Goal: Information Seeking & Learning: Learn about a topic

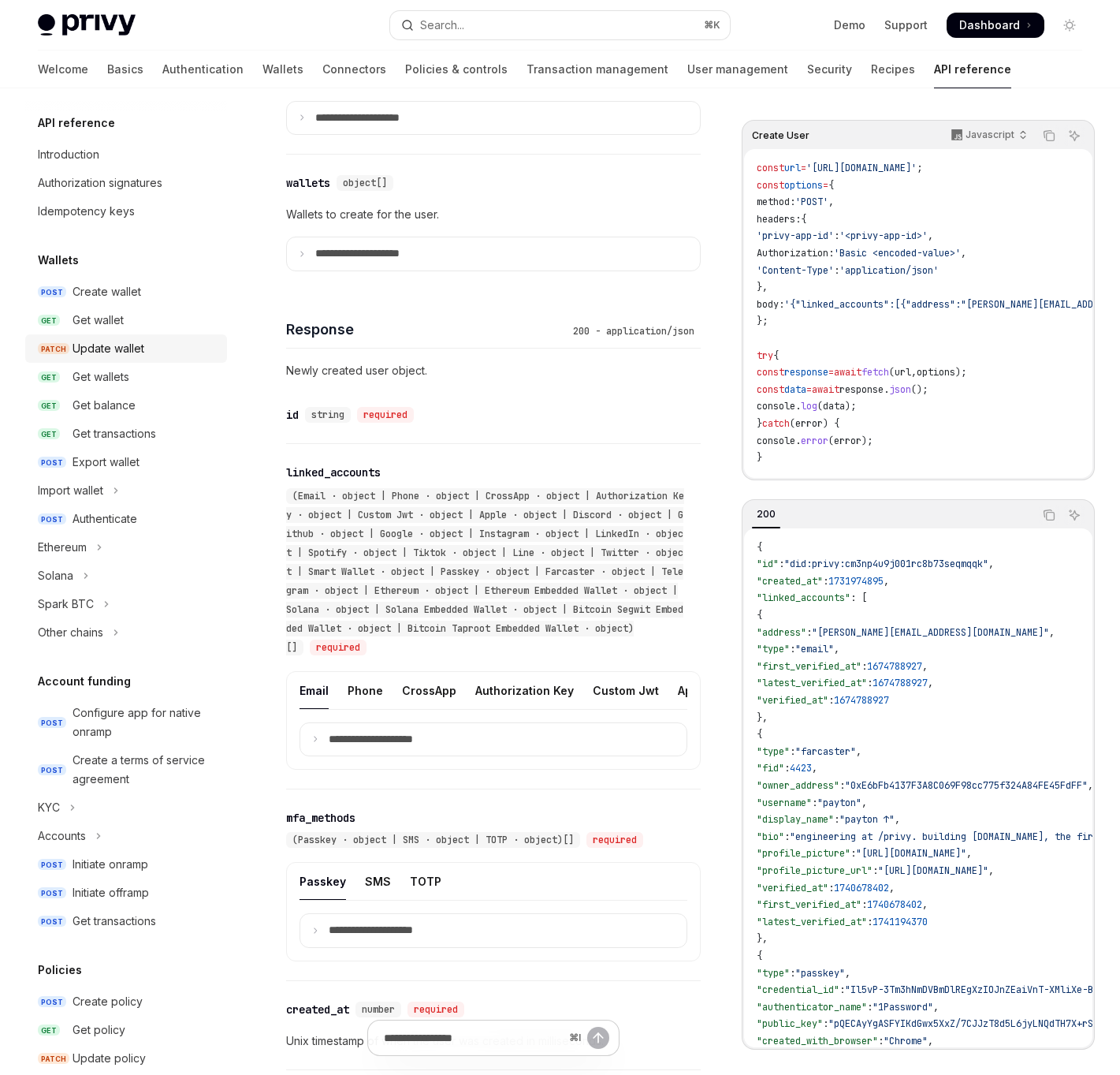
click at [139, 349] on div "Update wallet" at bounding box center [108, 348] width 72 height 19
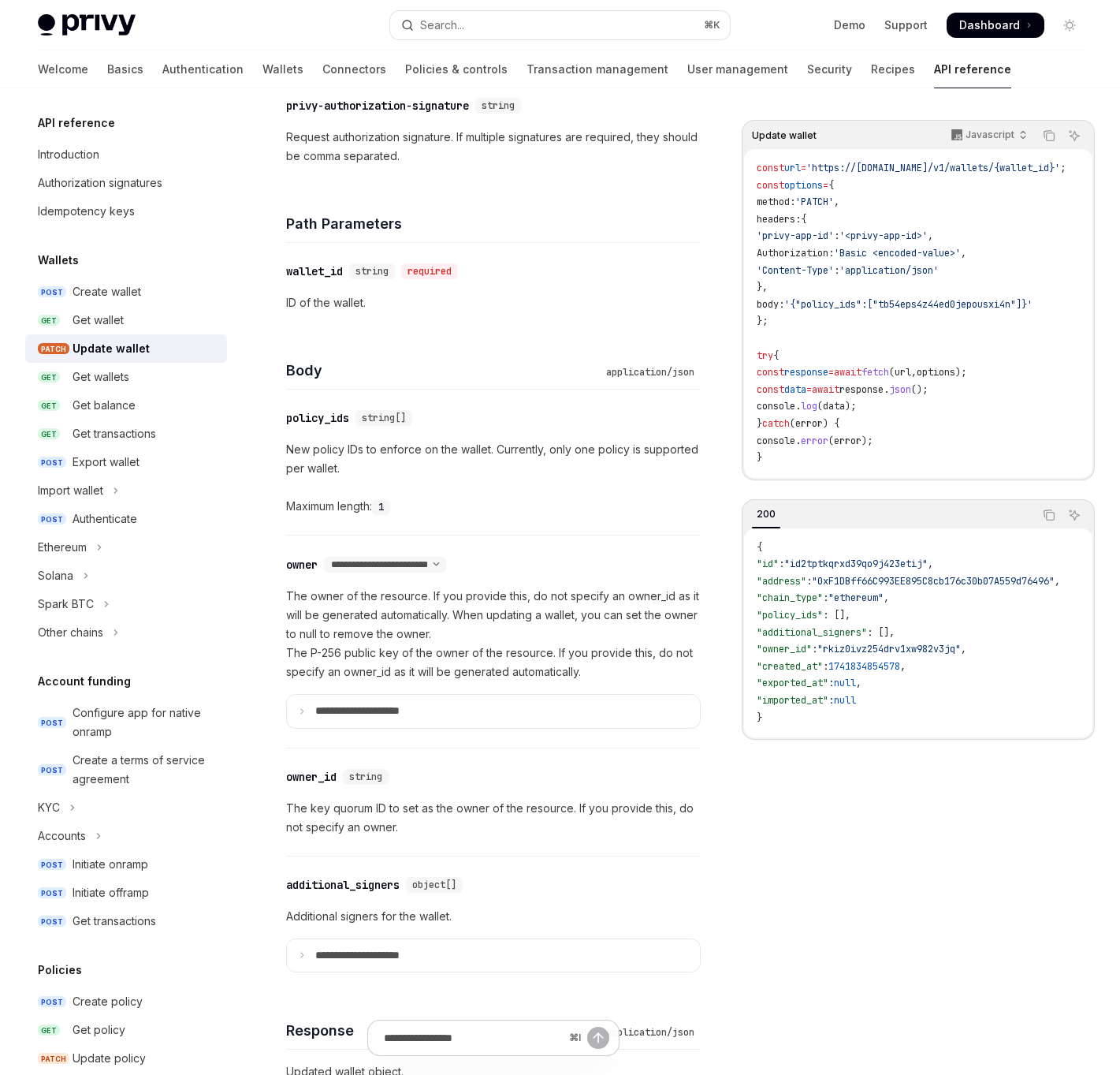
scroll to position [526, 0]
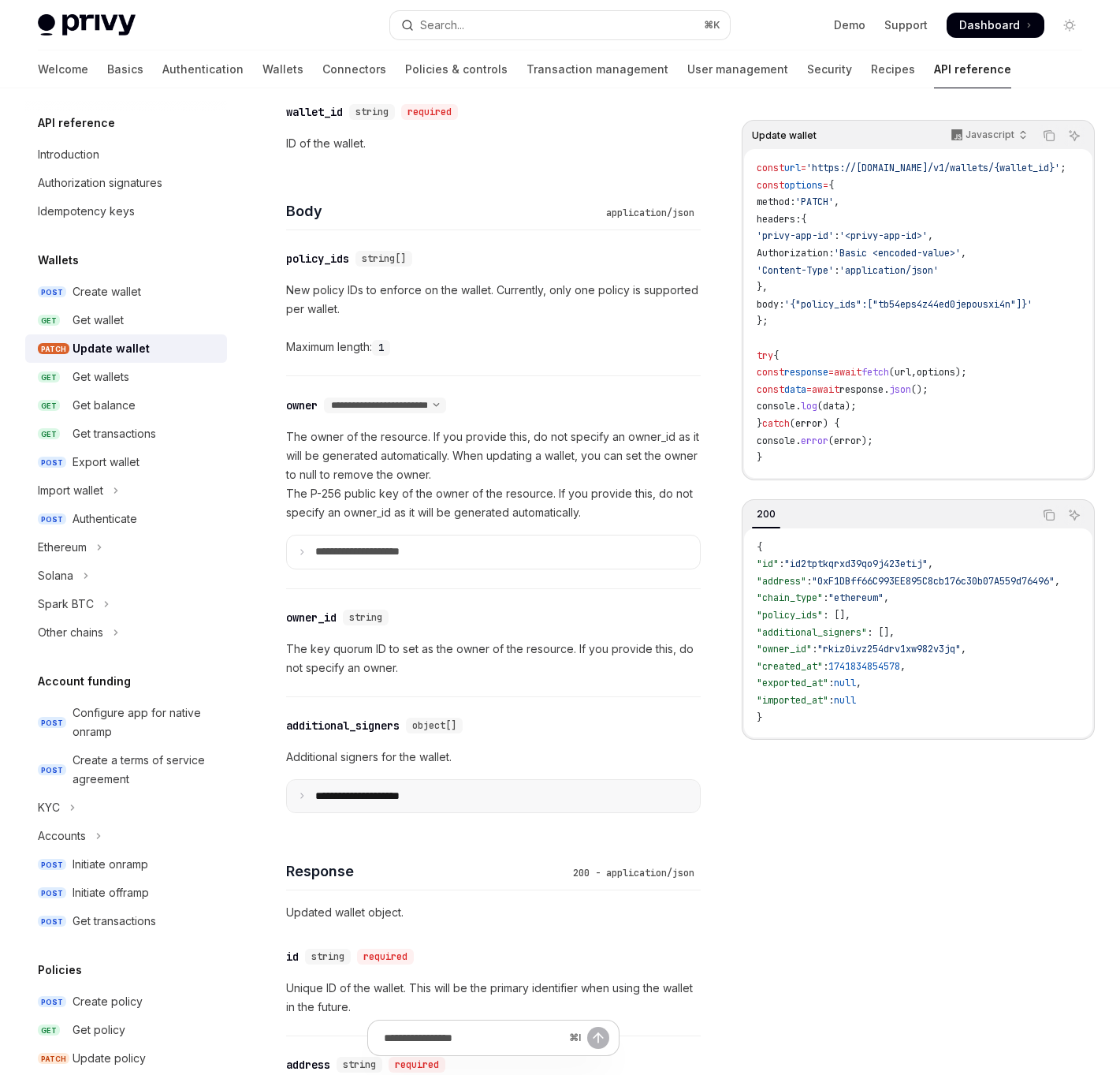
click at [426, 793] on summary "**********" at bounding box center [493, 796] width 413 height 33
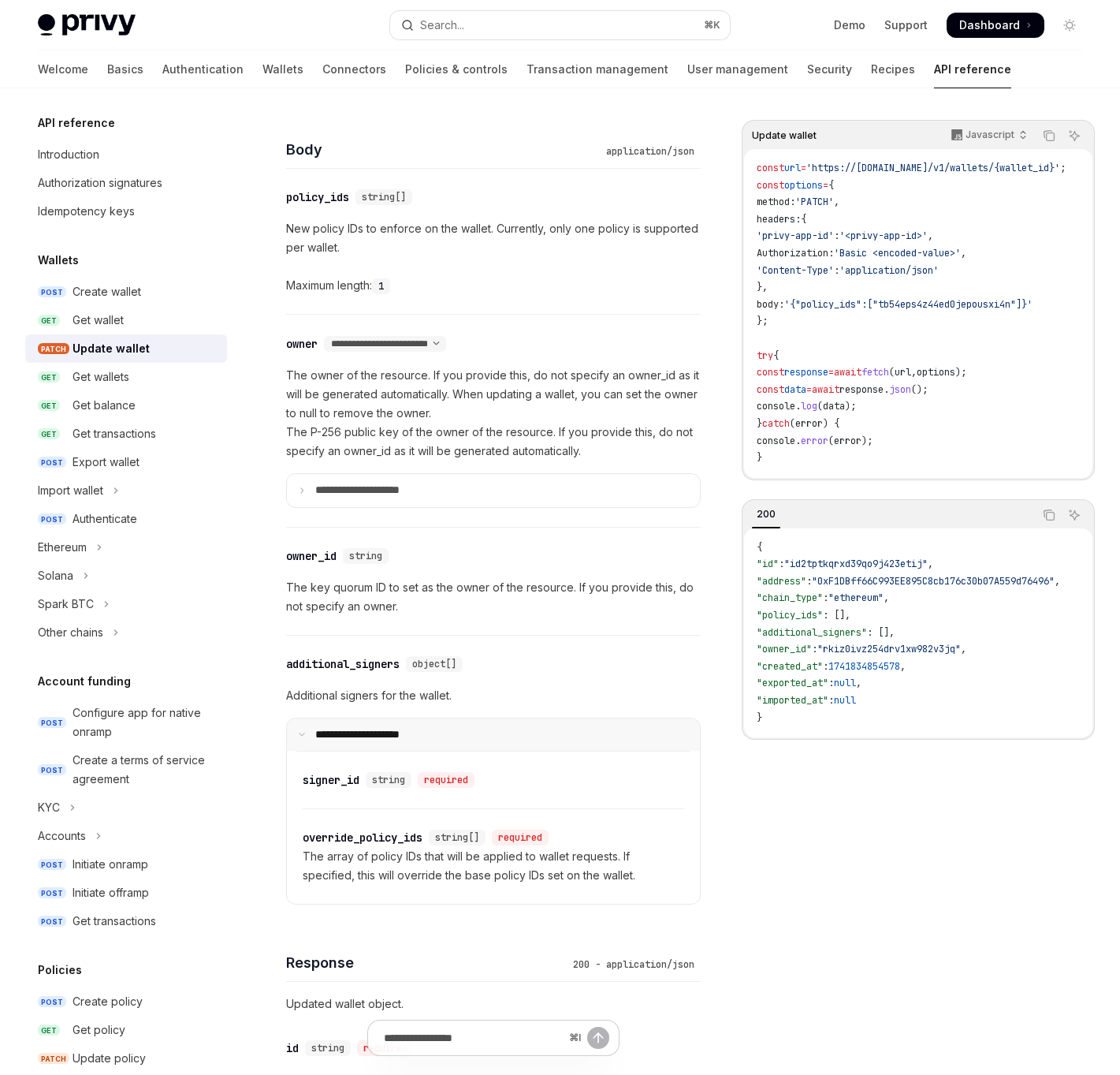
scroll to position [791, 0]
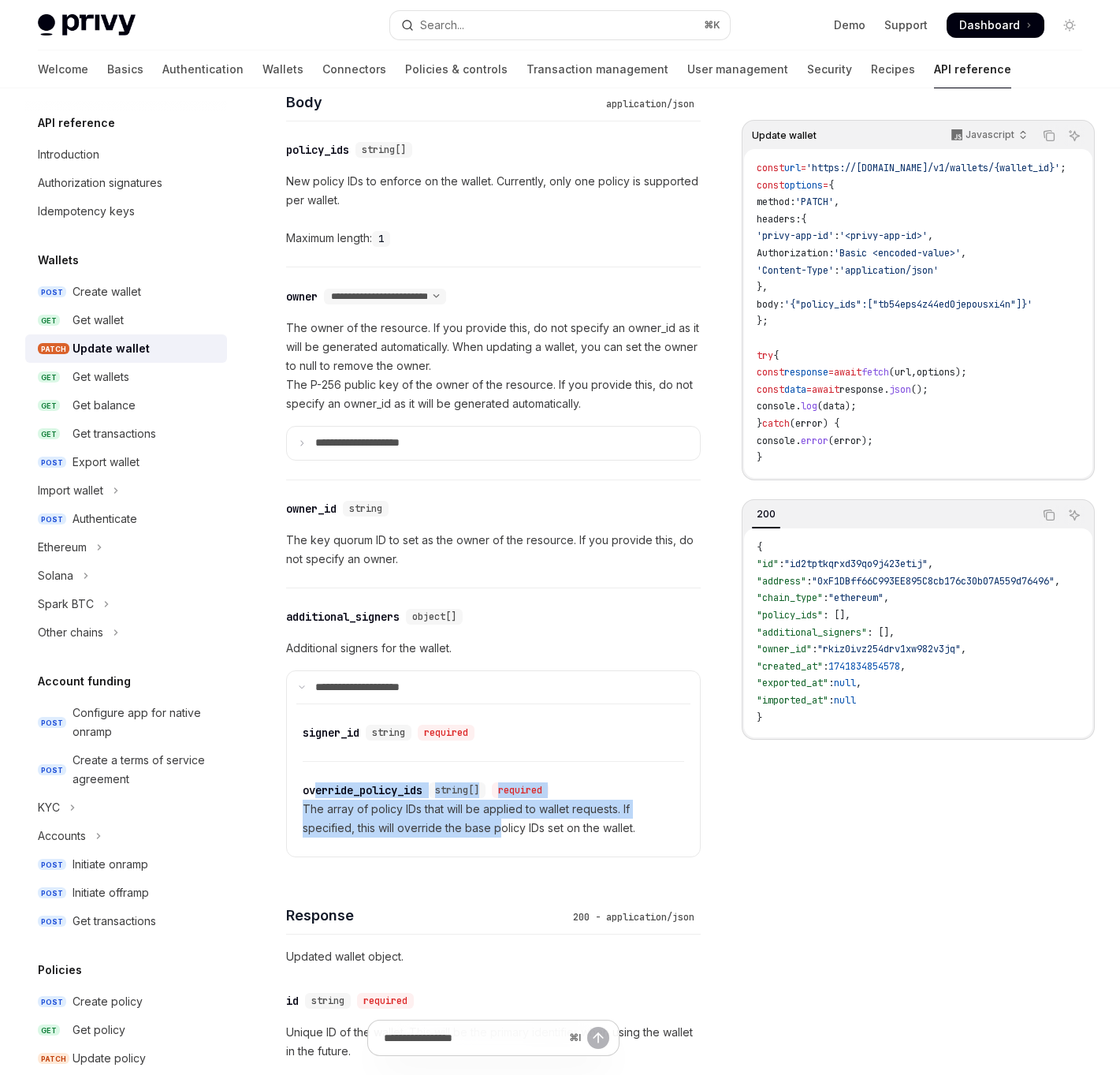
drag, startPoint x: 315, startPoint y: 787, endPoint x: 497, endPoint y: 822, distance: 185.3
click at [497, 822] on div "​ override_policy_ids string[] required The array of policy IDs that will be ap…" at bounding box center [493, 809] width 381 height 95
drag, startPoint x: 544, startPoint y: 828, endPoint x: 304, endPoint y: 788, distance: 243.3
click at [304, 788] on div "​ override_policy_ids string[] required The array of policy IDs that will be ap…" at bounding box center [493, 809] width 381 height 95
click at [304, 788] on div "override_policy_ids" at bounding box center [363, 790] width 119 height 15
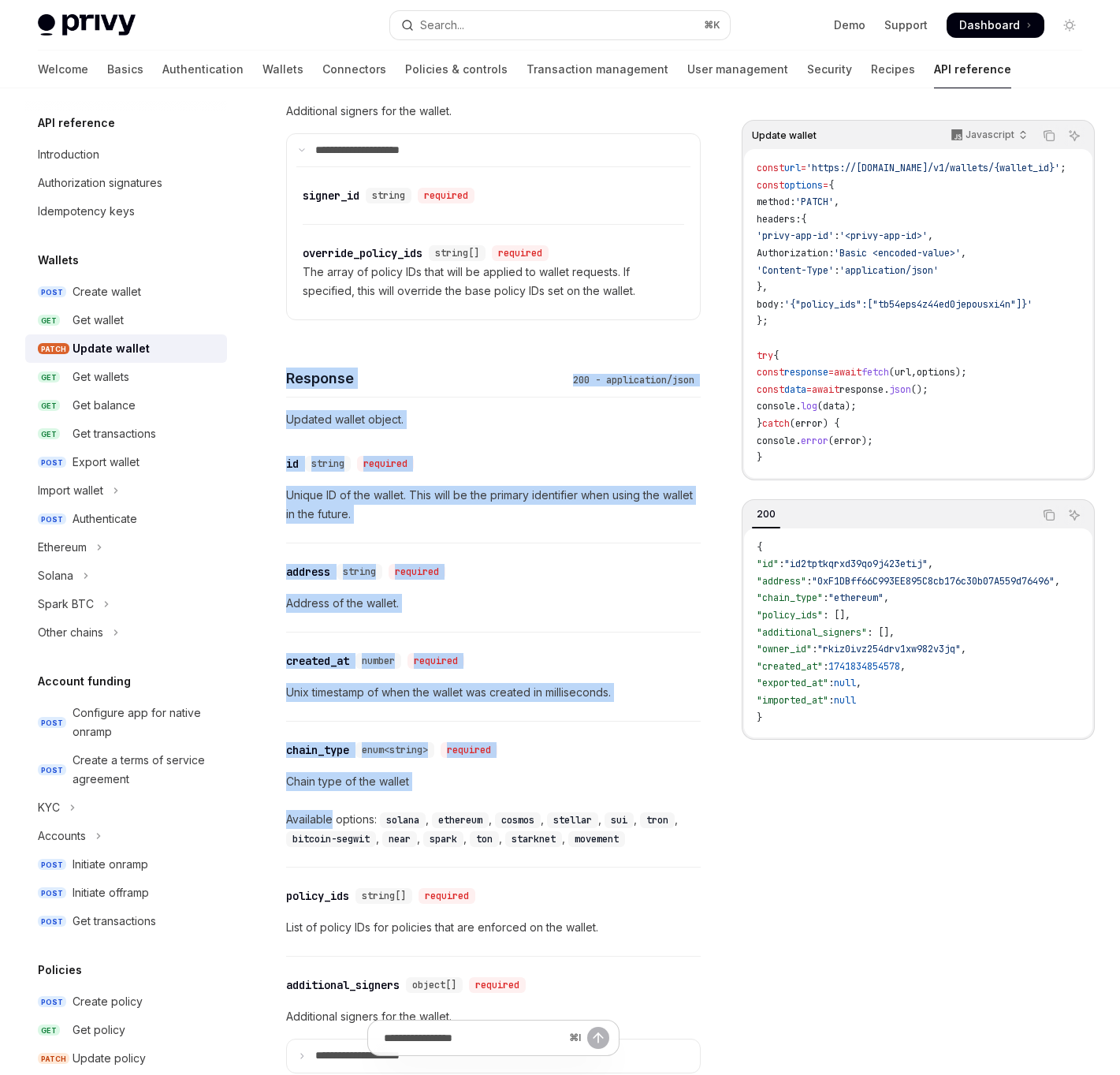
click at [327, 788] on div "**********" at bounding box center [493, 232] width 415 height 2546
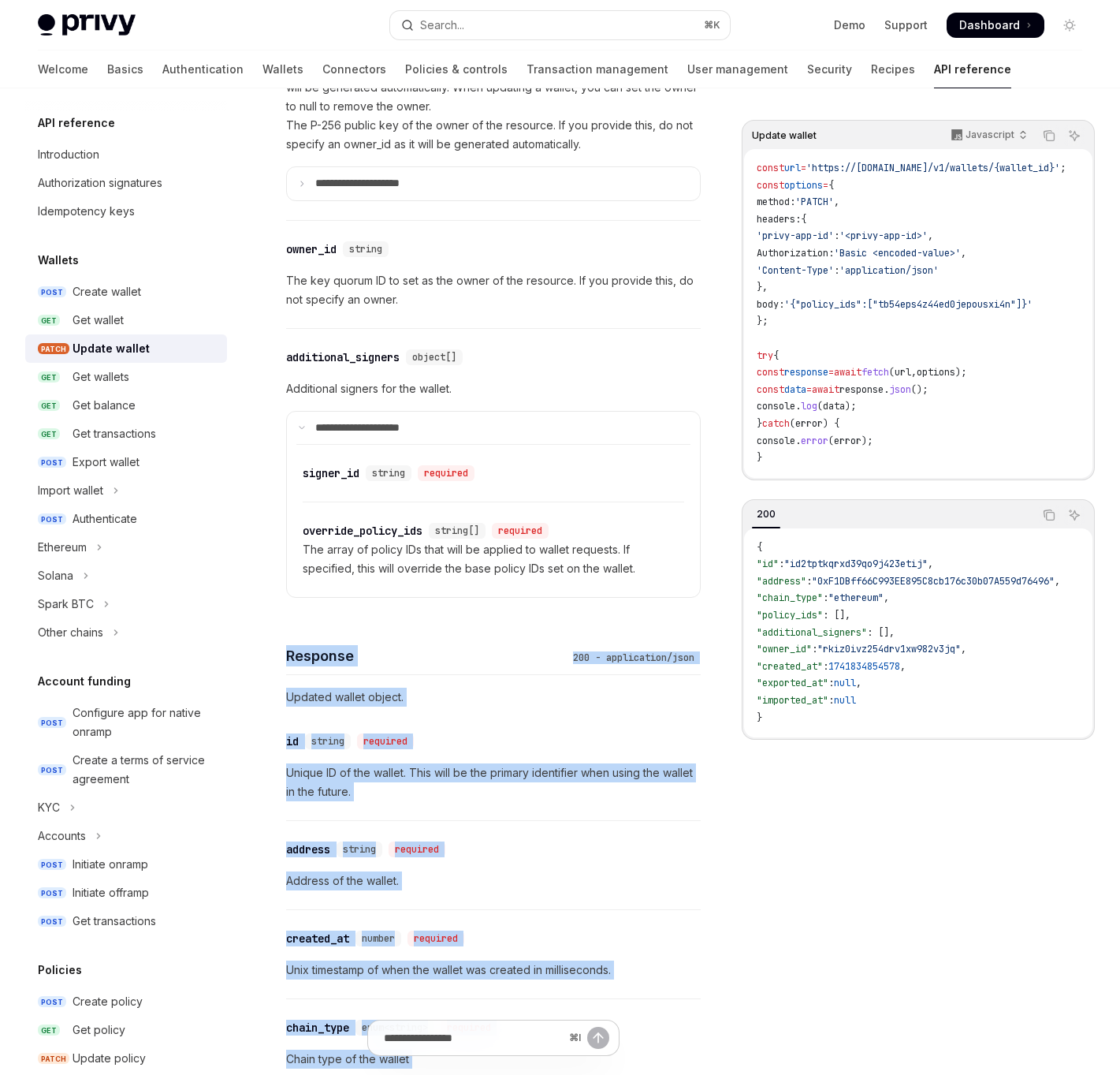
scroll to position [834, 0]
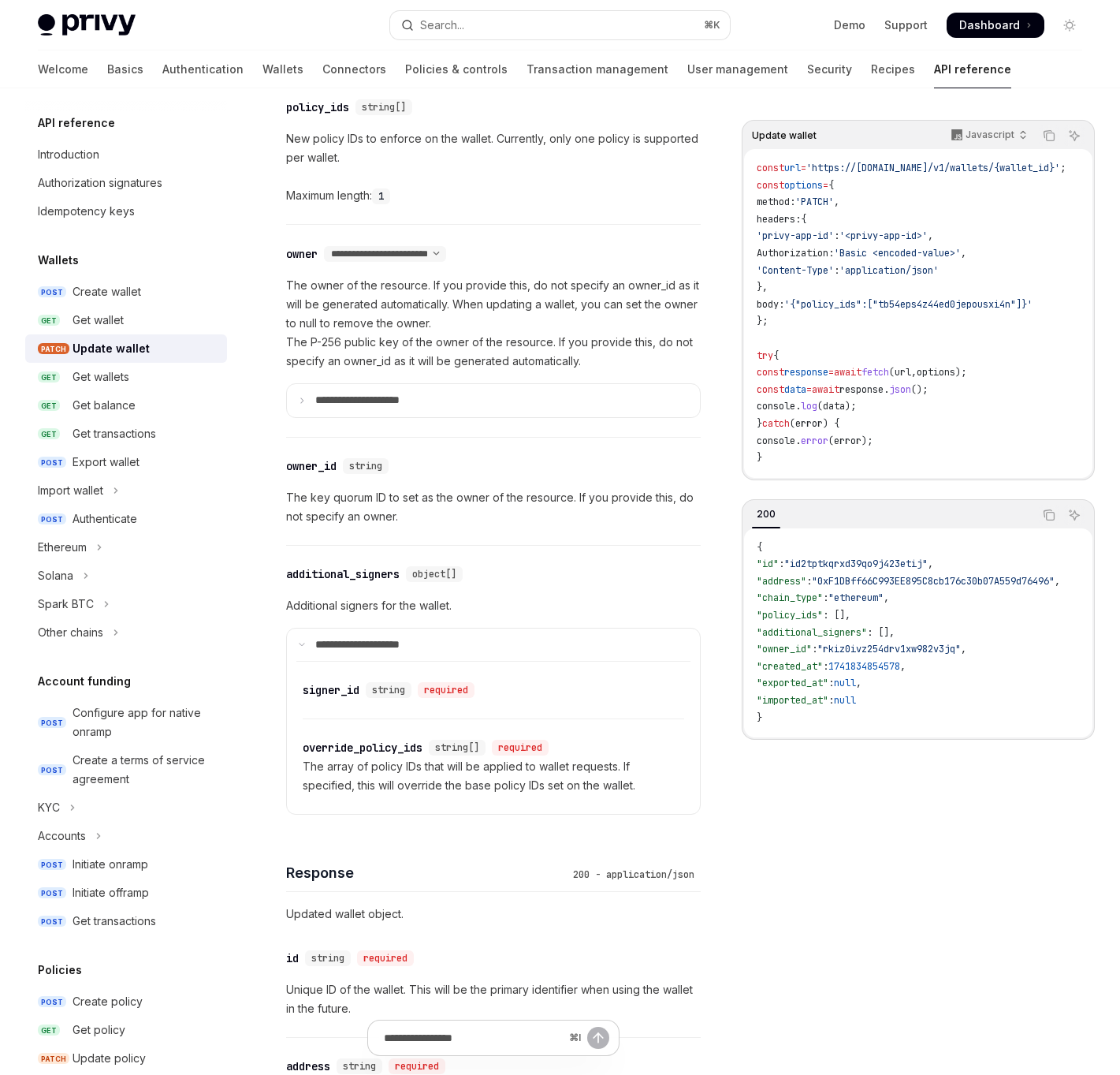
click at [543, 770] on p "The array of policy IDs that will be applied to wallet requests. If specified, …" at bounding box center [493, 776] width 381 height 38
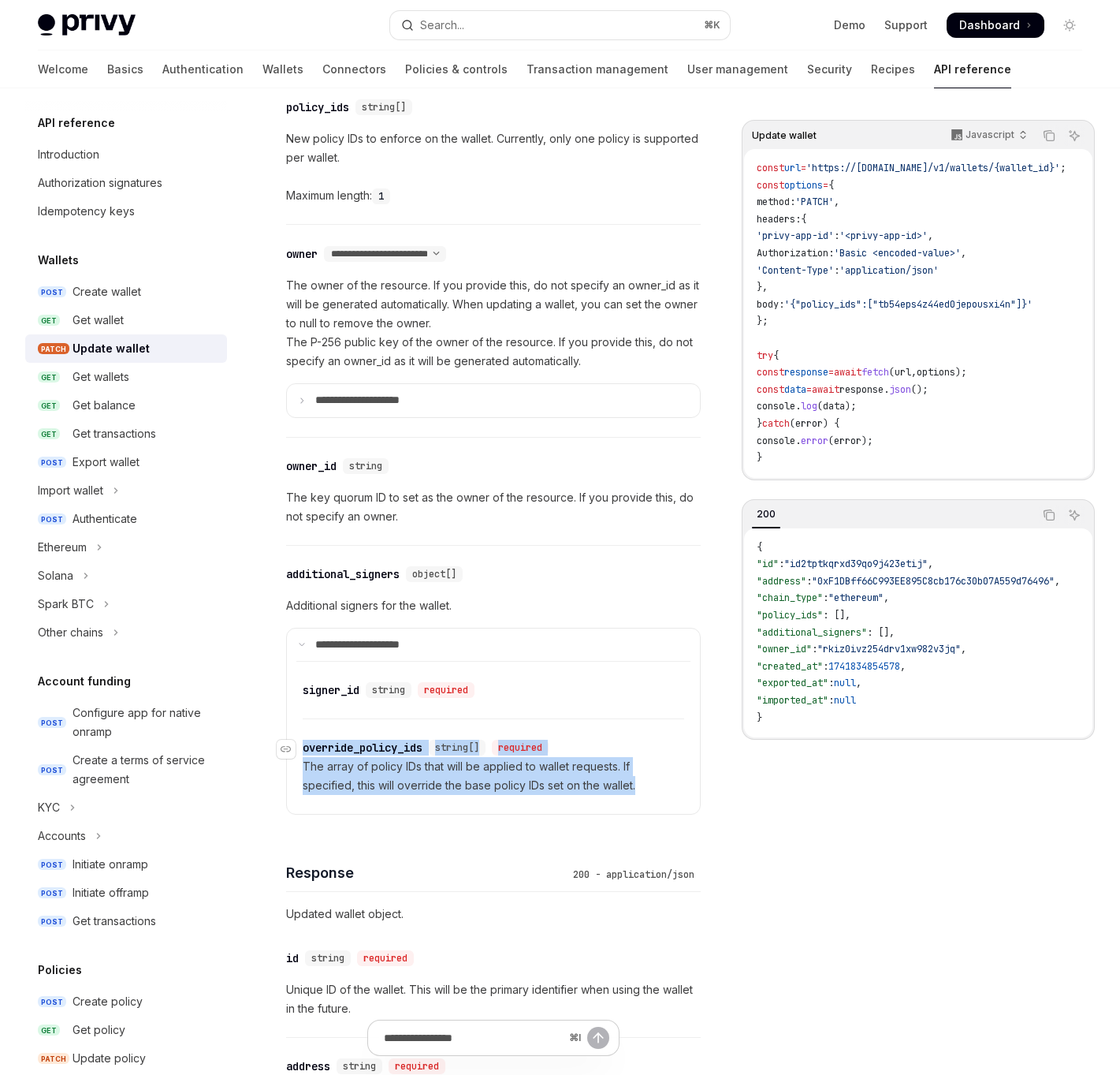
drag, startPoint x: 663, startPoint y: 785, endPoint x: 305, endPoint y: 740, distance: 360.8
click at [305, 740] on div "​ override_policy_ids string[] required The array of policy IDs that will be ap…" at bounding box center [493, 766] width 381 height 95
click at [405, 58] on link "Policies & controls" at bounding box center [456, 69] width 102 height 38
type textarea "*"
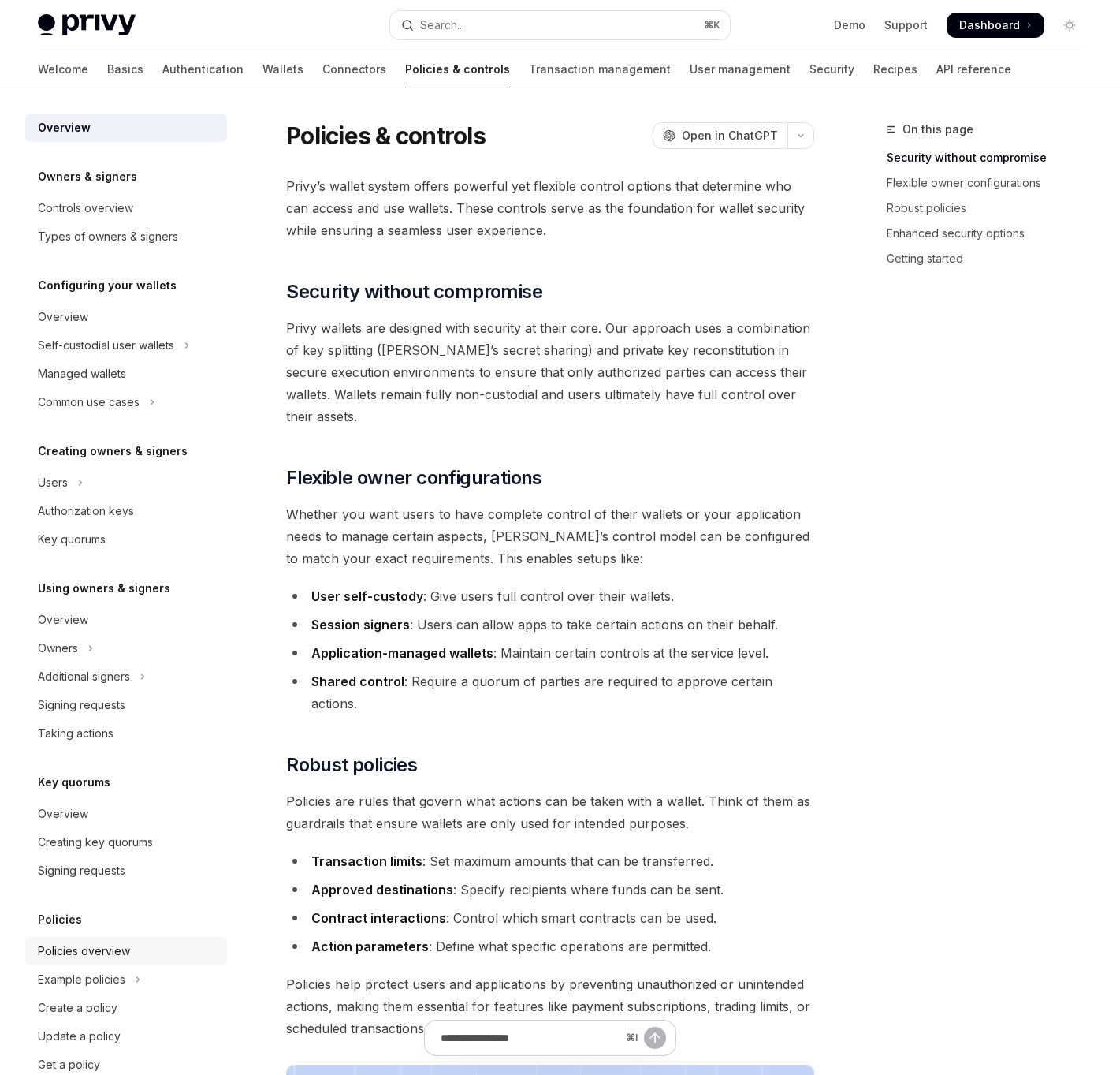
click at [96, 952] on div "Policies overview" at bounding box center [84, 951] width 92 height 19
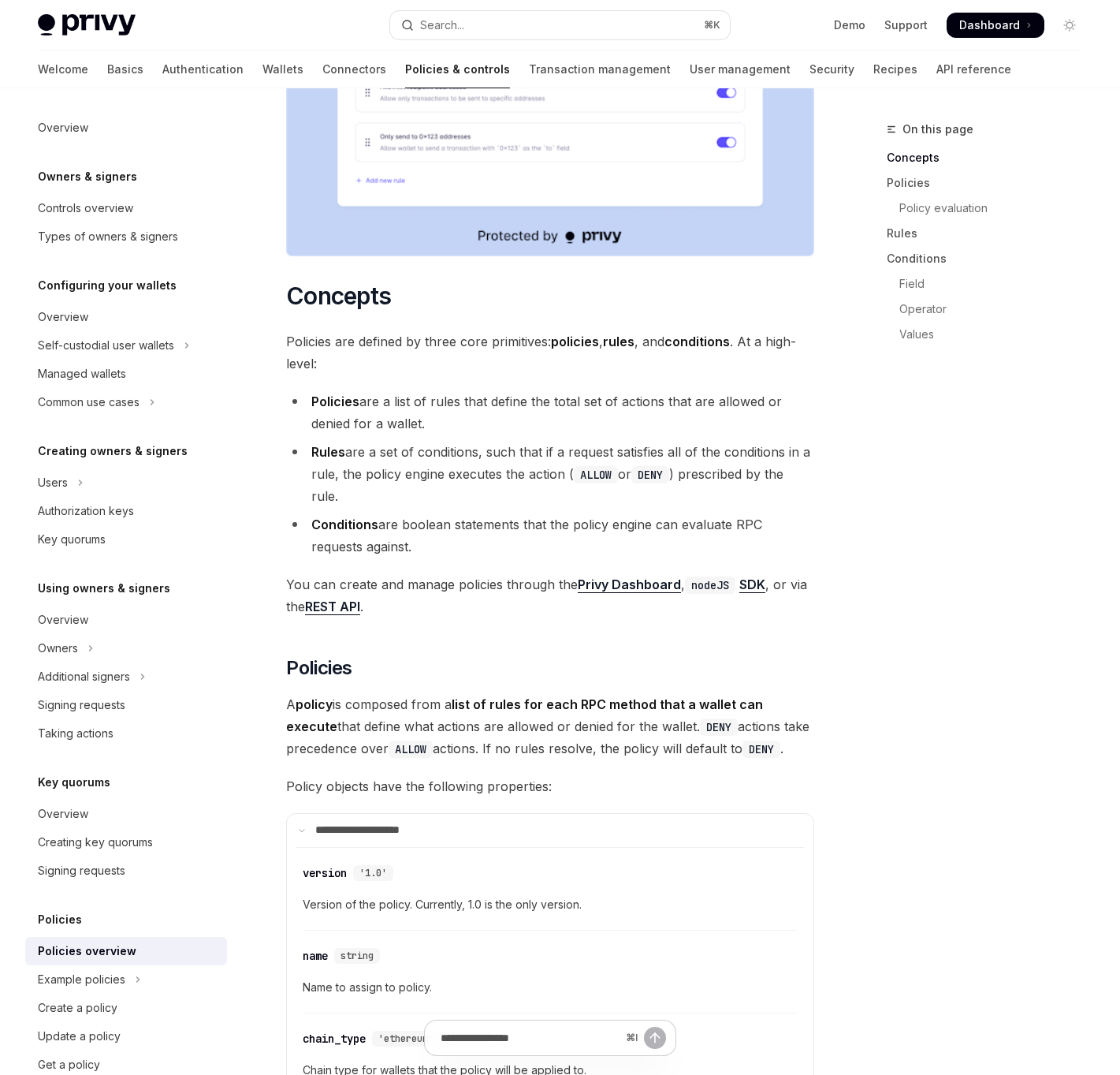
scroll to position [776, 0]
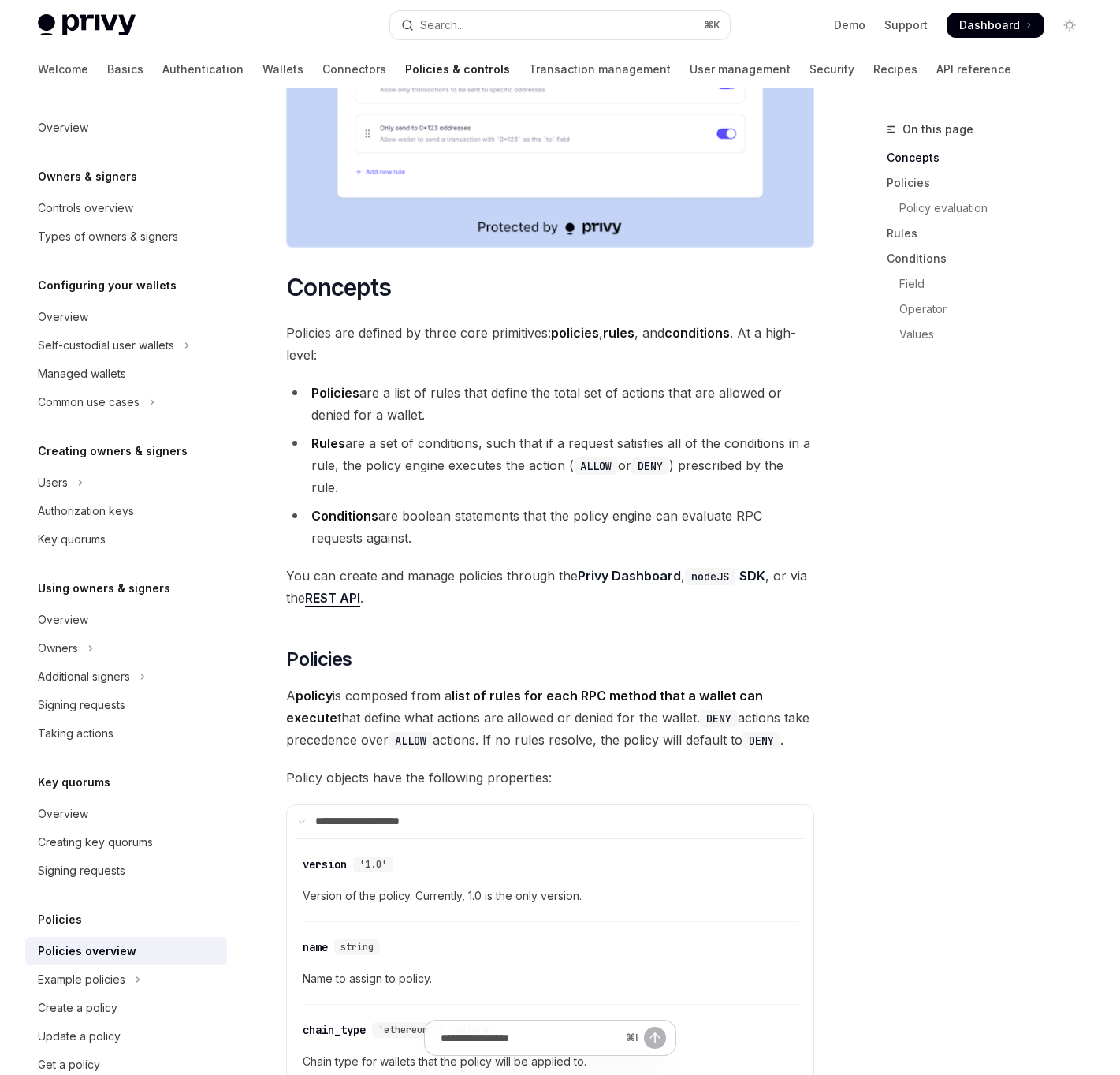
click at [523, 427] on ul "Policies are a list of rules that define the total set of actions that are allo…" at bounding box center [549, 465] width 528 height 167
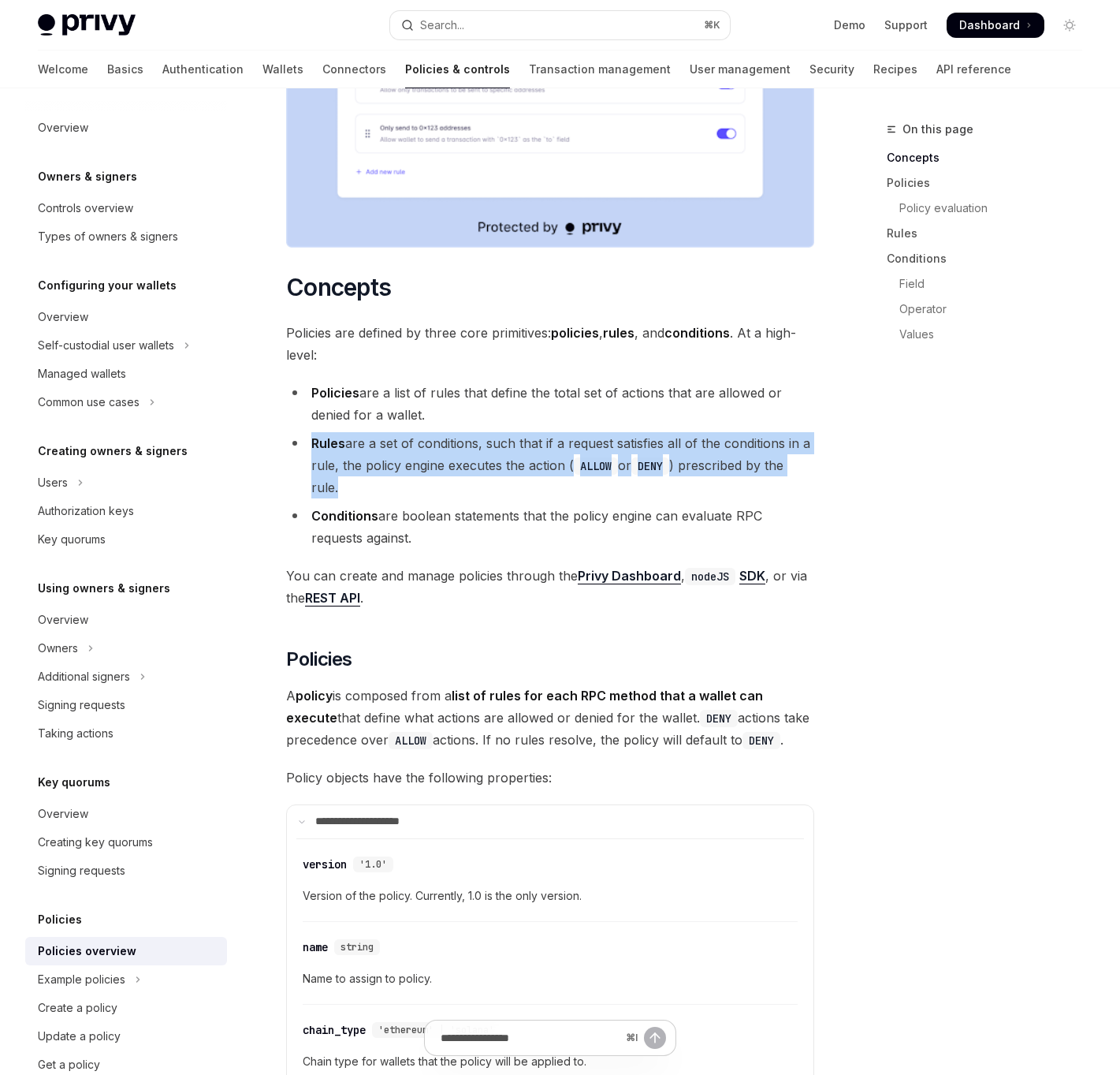
click at [523, 427] on ul "Policies are a list of rules that define the total set of actions that are allo…" at bounding box center [549, 465] width 528 height 167
click at [485, 462] on li "Rules are a set of conditions, such that if a request satisfies all of the cond…" at bounding box center [549, 465] width 528 height 67
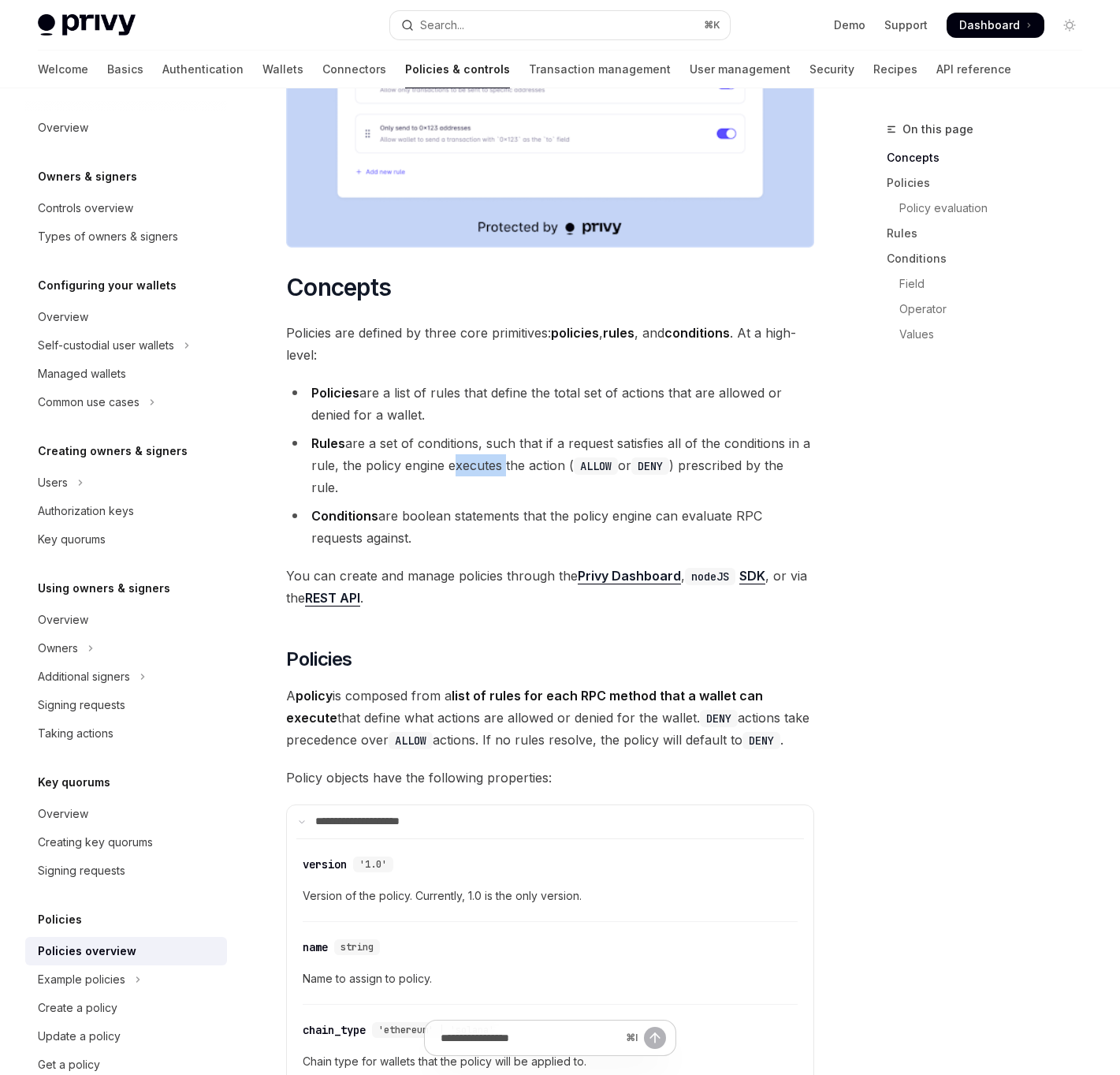
click at [485, 462] on li "Rules are a set of conditions, such that if a request satisfies all of the cond…" at bounding box center [549, 465] width 528 height 67
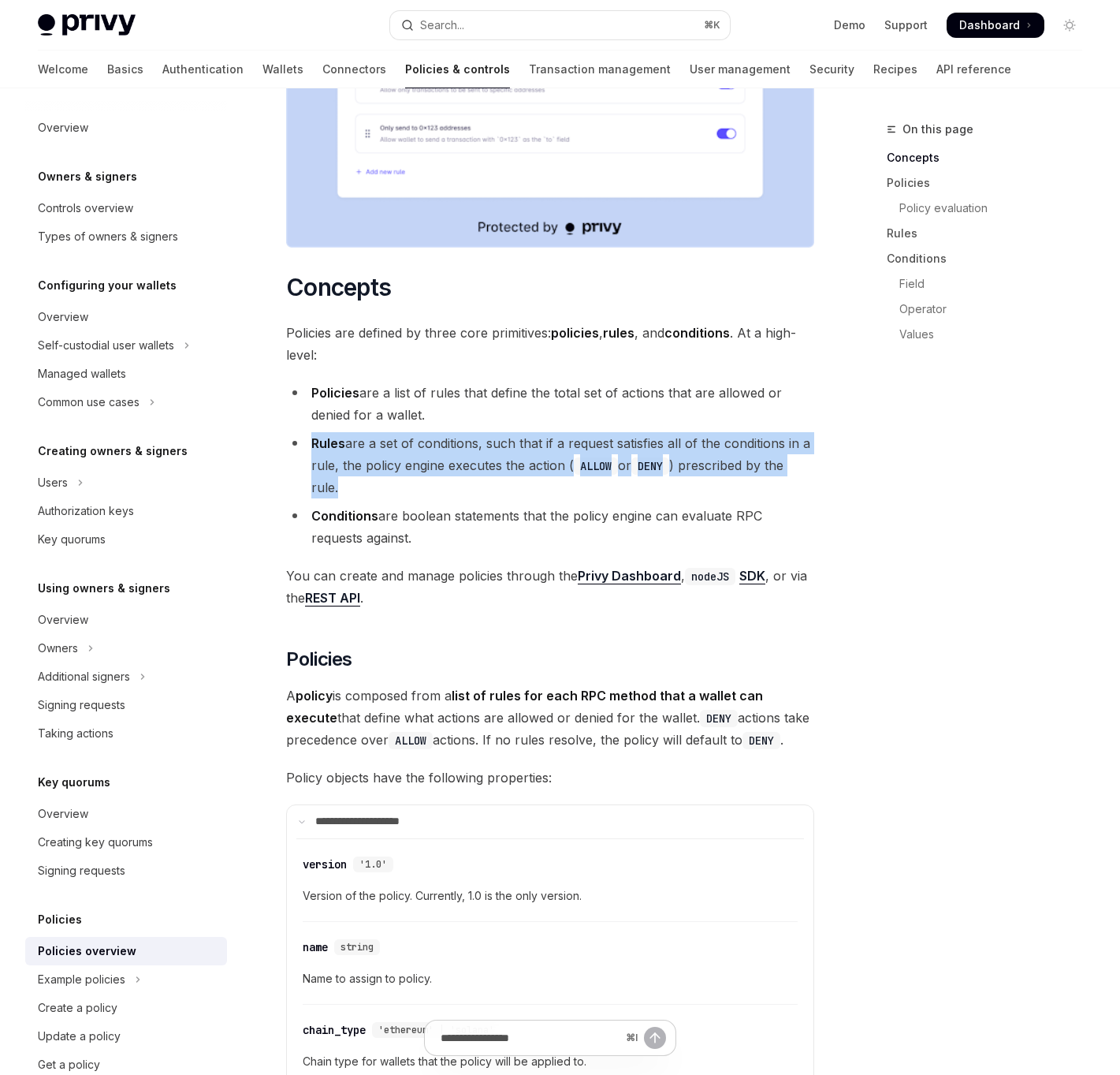
click at [485, 462] on li "Rules are a set of conditions, such that if a request satisfies all of the cond…" at bounding box center [549, 465] width 528 height 67
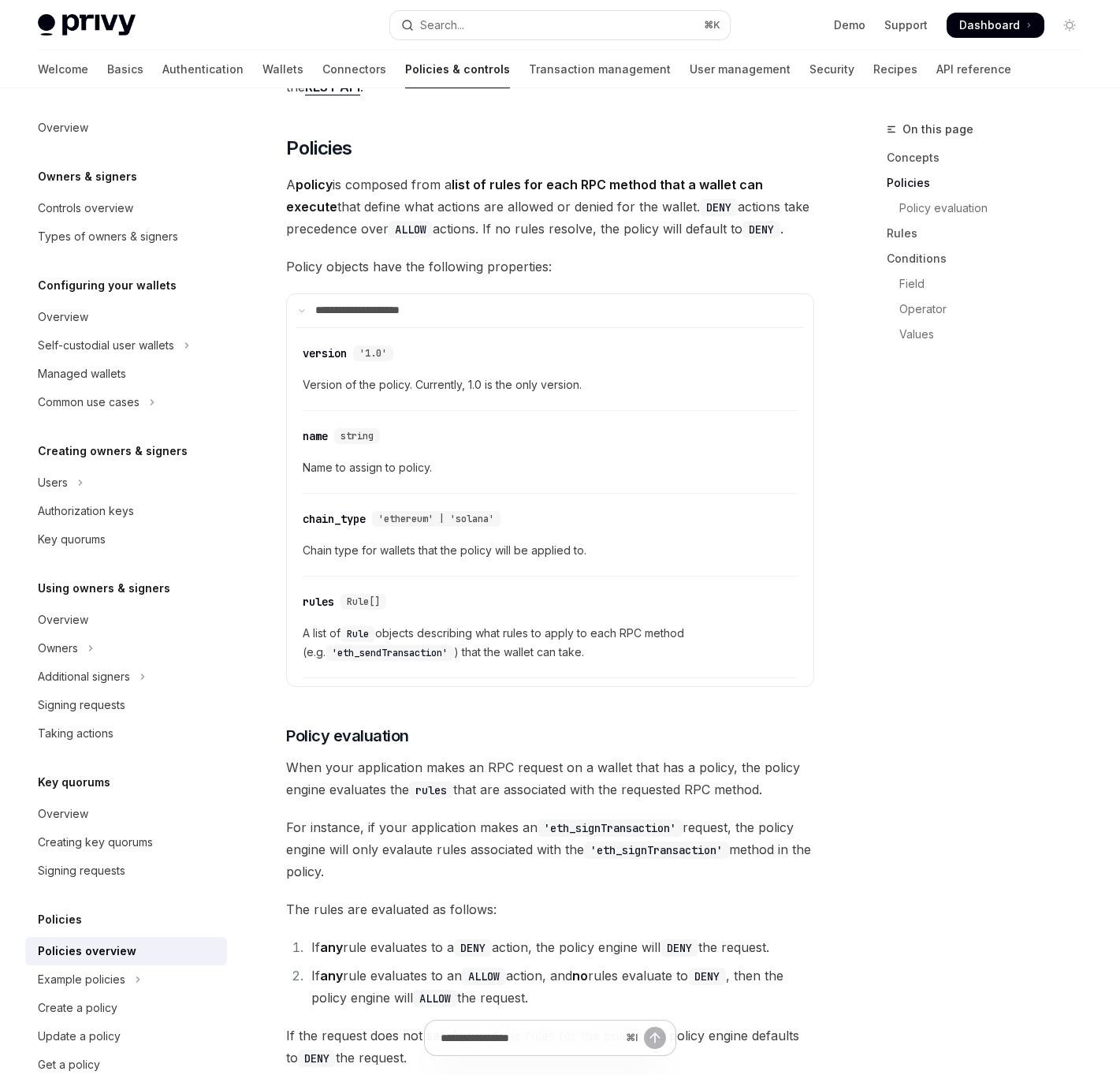
scroll to position [1341, 0]
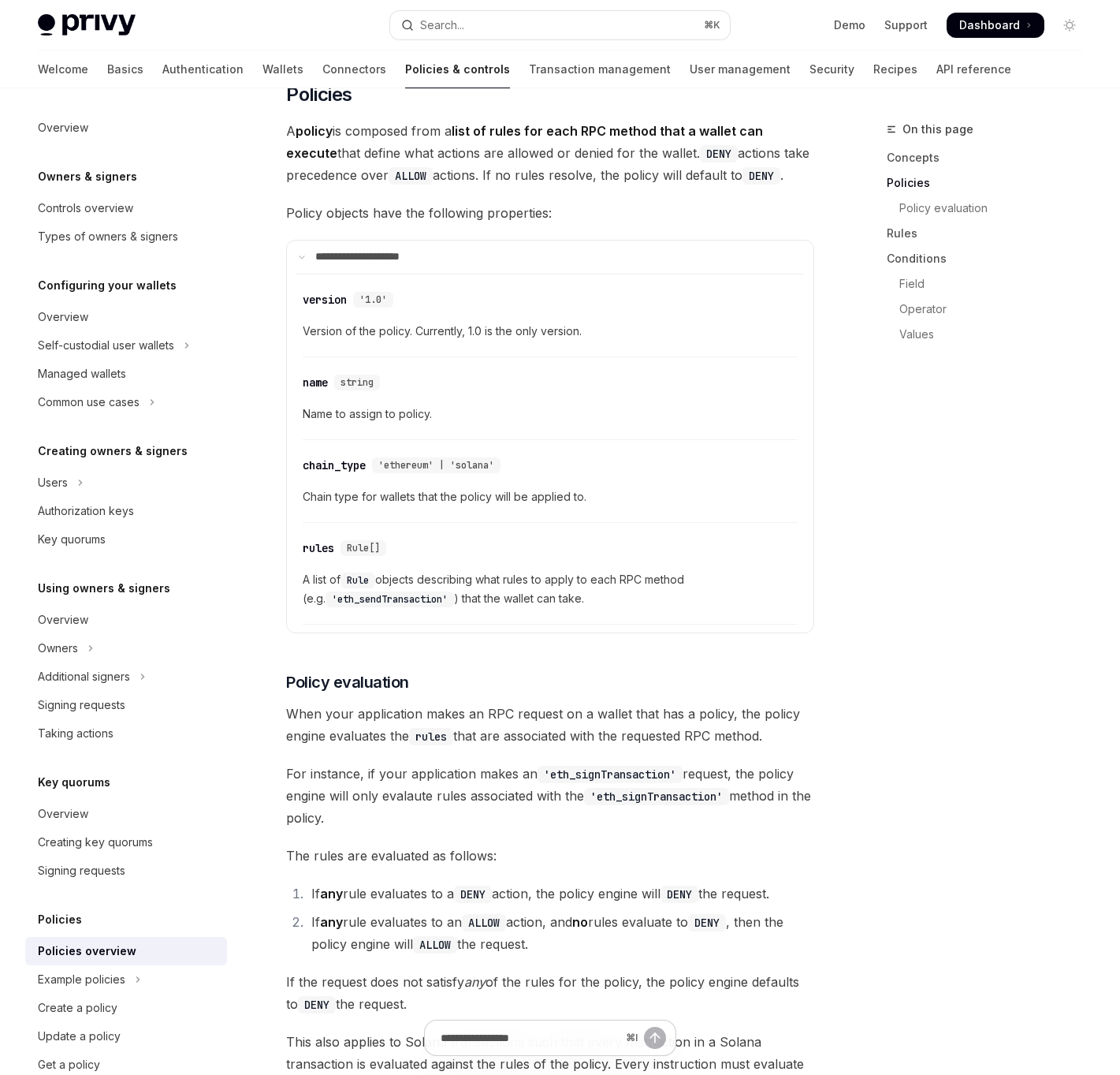
click at [319, 801] on span "For instance, if your application makes an 'eth_signTransaction' request, the p…" at bounding box center [549, 796] width 528 height 67
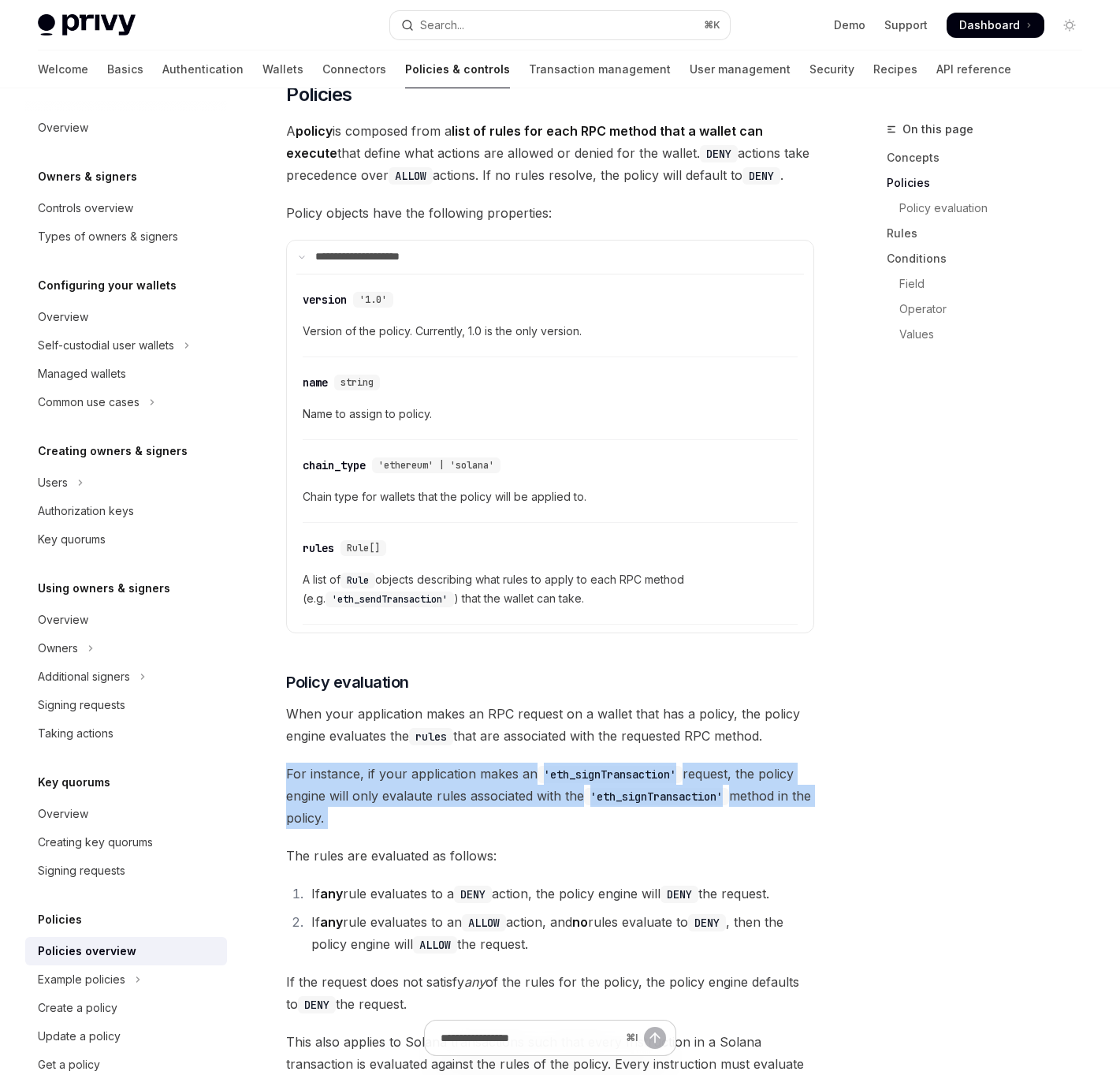
click at [319, 801] on span "For instance, if your application makes an 'eth_signTransaction' request, the p…" at bounding box center [549, 796] width 528 height 67
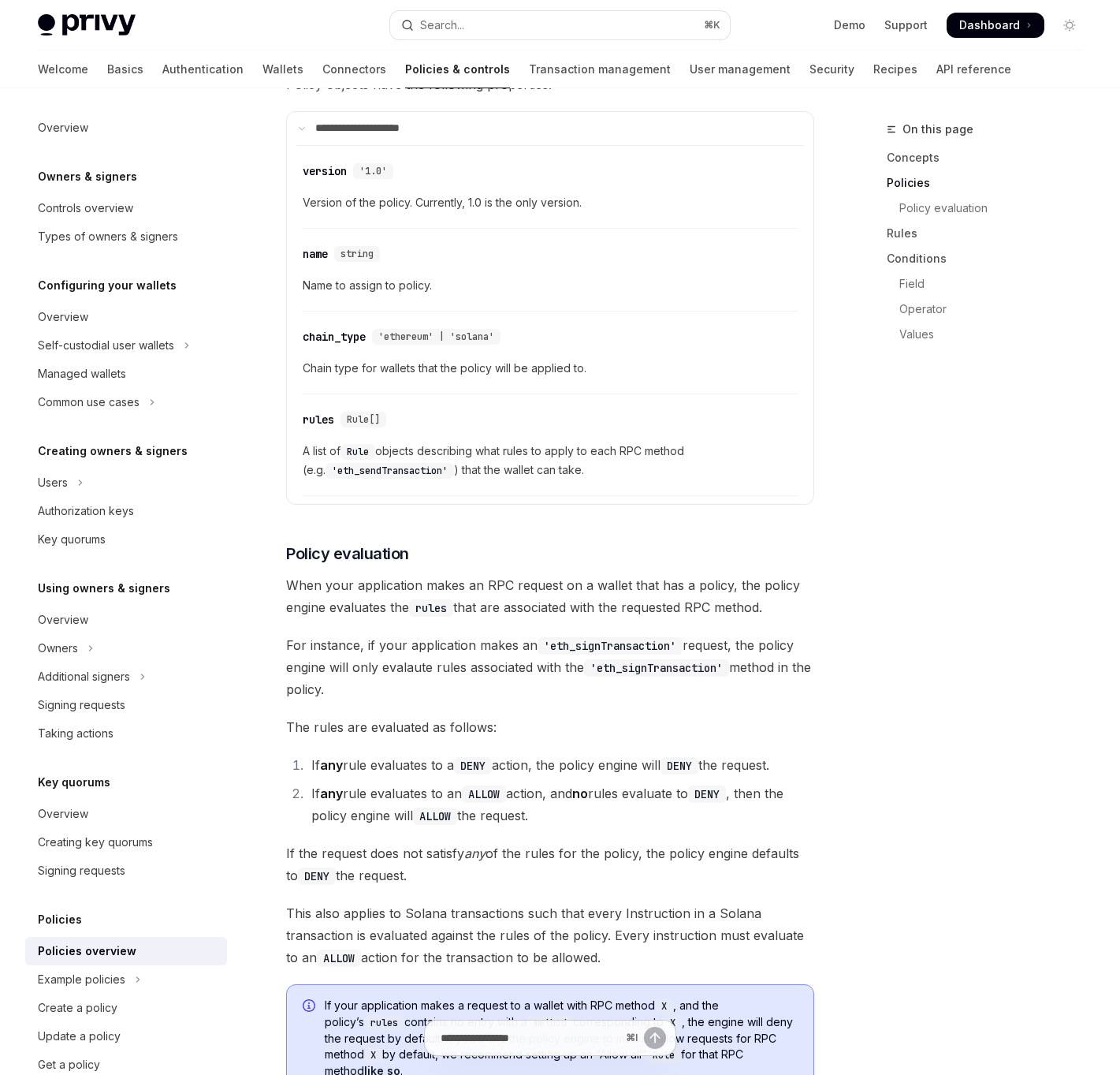
scroll to position [1630, 0]
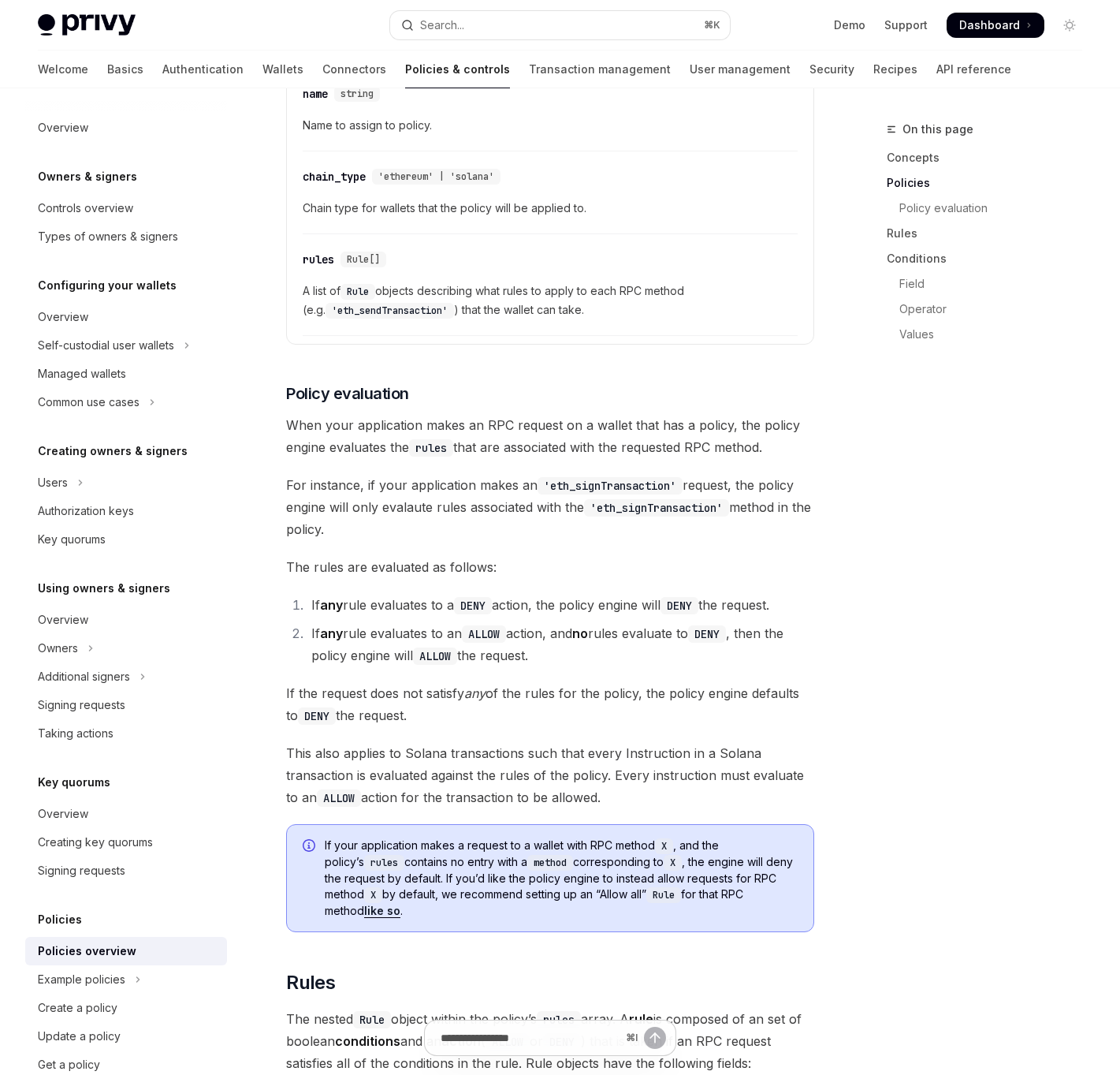
click at [375, 848] on span "If your application makes a request to a wallet with RPC method X , and the pol…" at bounding box center [561, 878] width 473 height 81
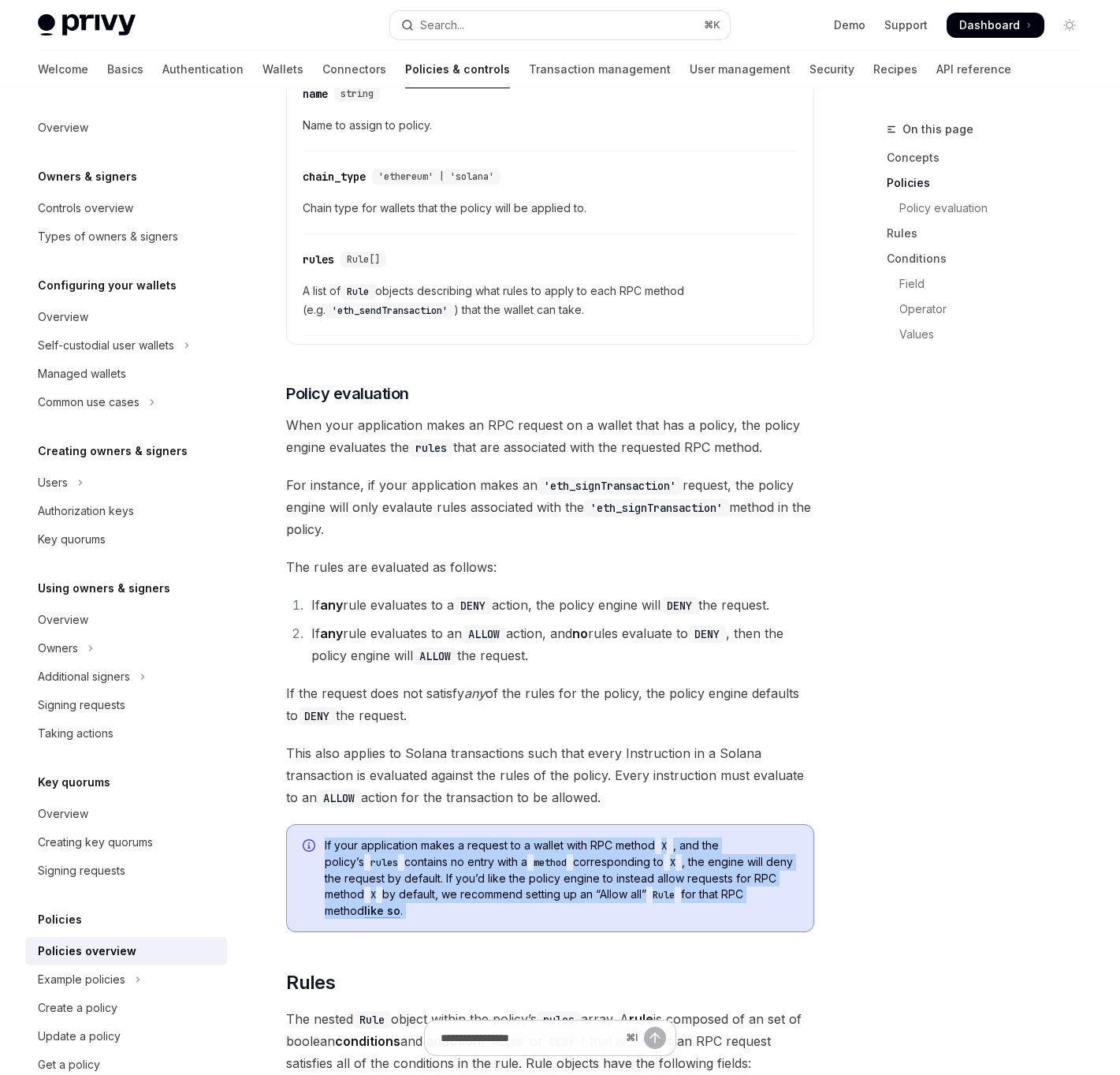
click at [375, 848] on span "If your application makes a request to a wallet with RPC method X , and the pol…" at bounding box center [561, 878] width 473 height 81
click at [390, 900] on span "If your application makes a request to a wallet with RPC method X , and the pol…" at bounding box center [561, 878] width 473 height 81
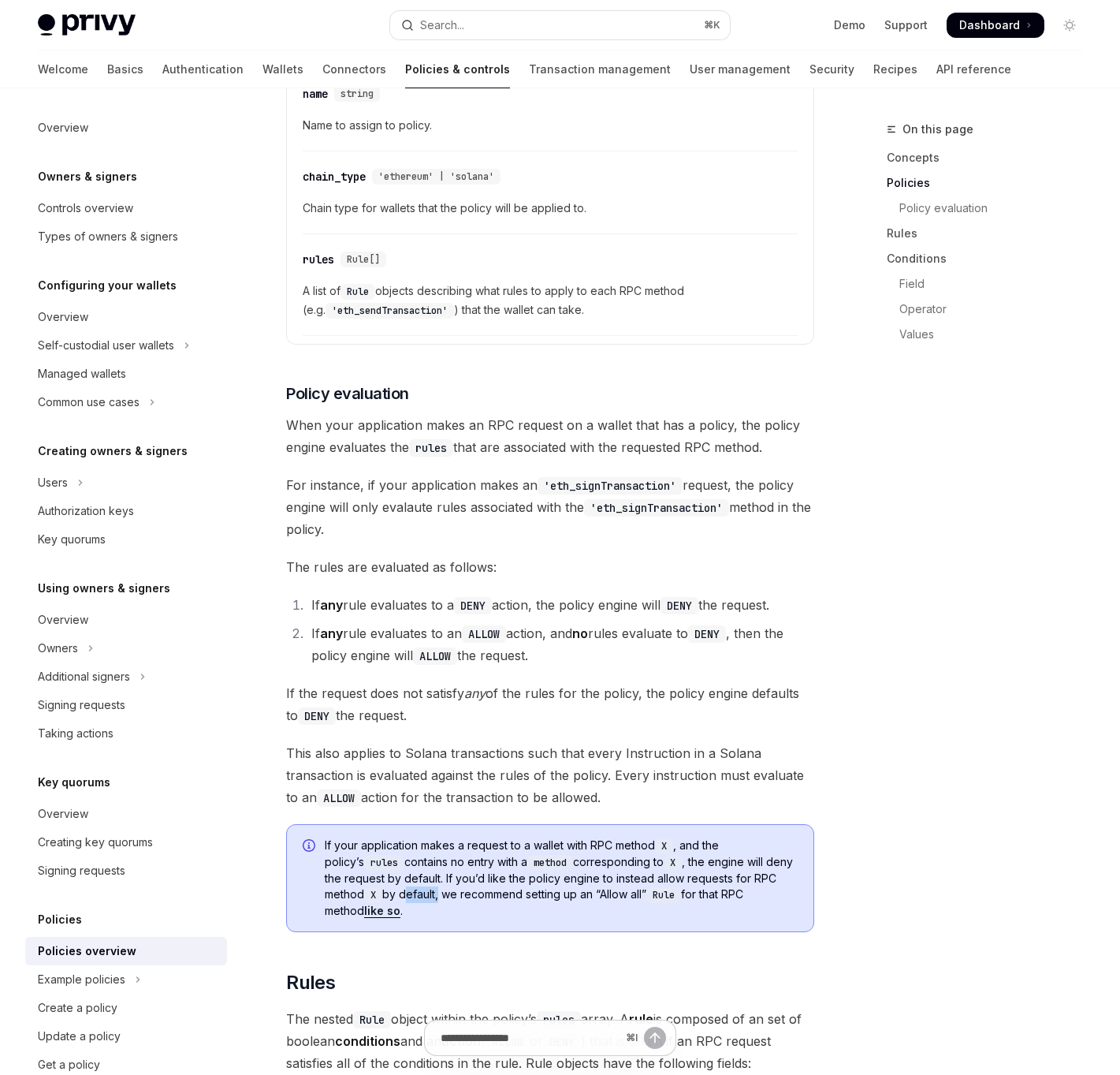
click at [390, 900] on span "If your application makes a request to a wallet with RPC method X , and the pol…" at bounding box center [561, 878] width 473 height 81
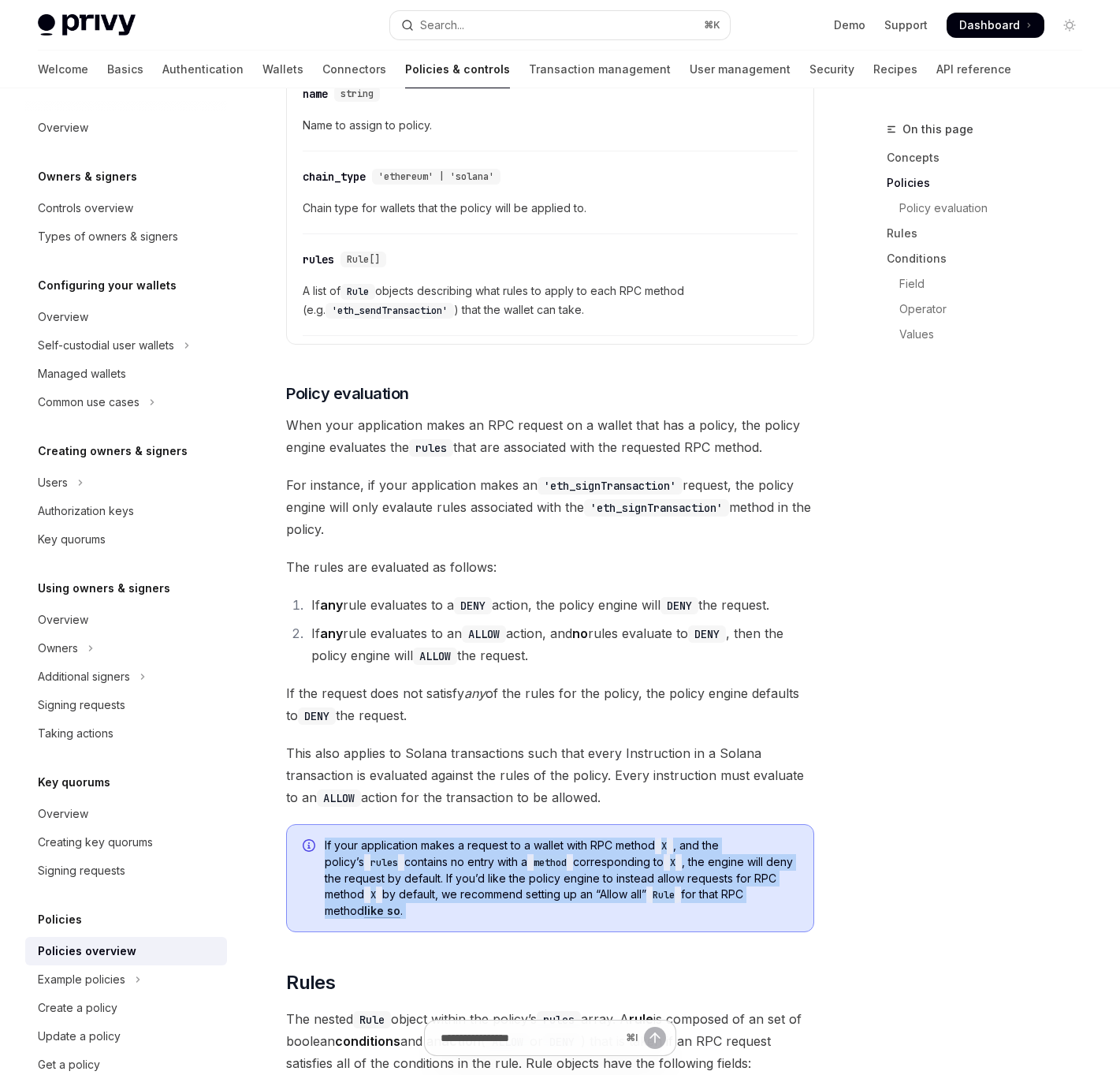
click at [390, 900] on span "If your application makes a request to a wallet with RPC method X , and the pol…" at bounding box center [561, 878] width 473 height 81
click at [381, 921] on div "If your application makes a request to a wallet with RPC method X , and the pol…" at bounding box center [549, 878] width 528 height 108
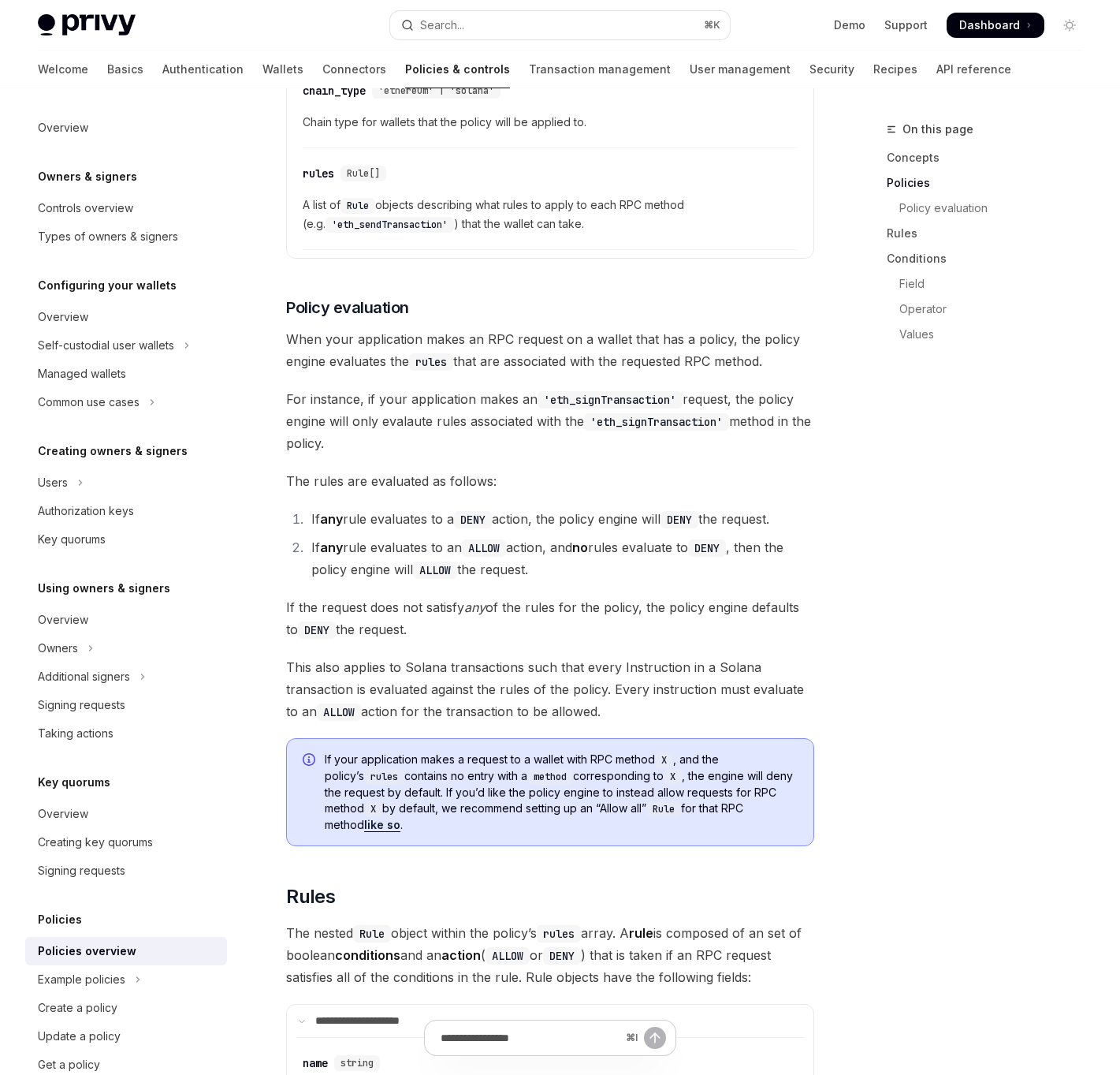
scroll to position [1816, 0]
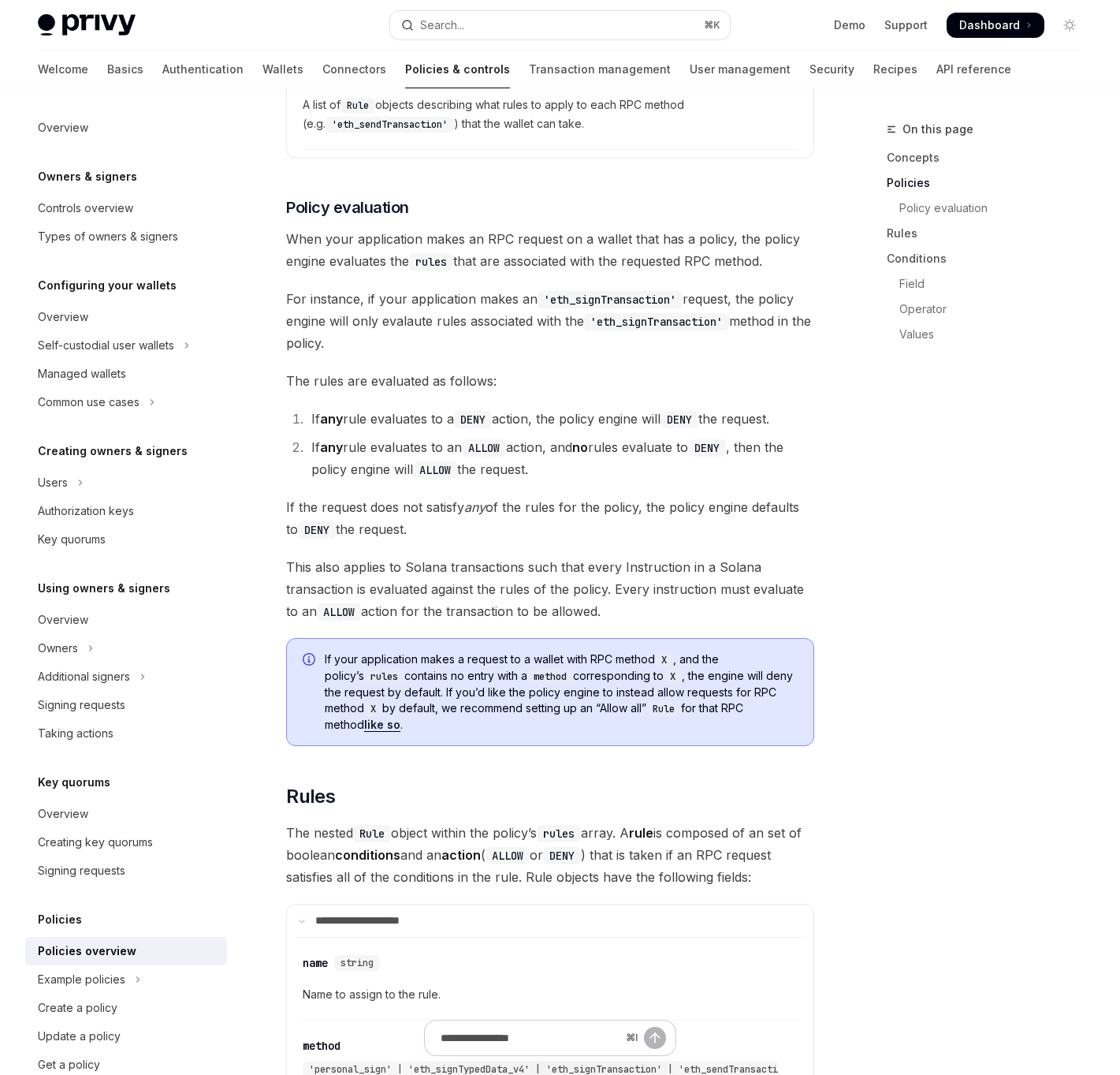
click at [423, 593] on span "This also applies to Solana transactions such that every Instruction in a Solan…" at bounding box center [549, 590] width 528 height 67
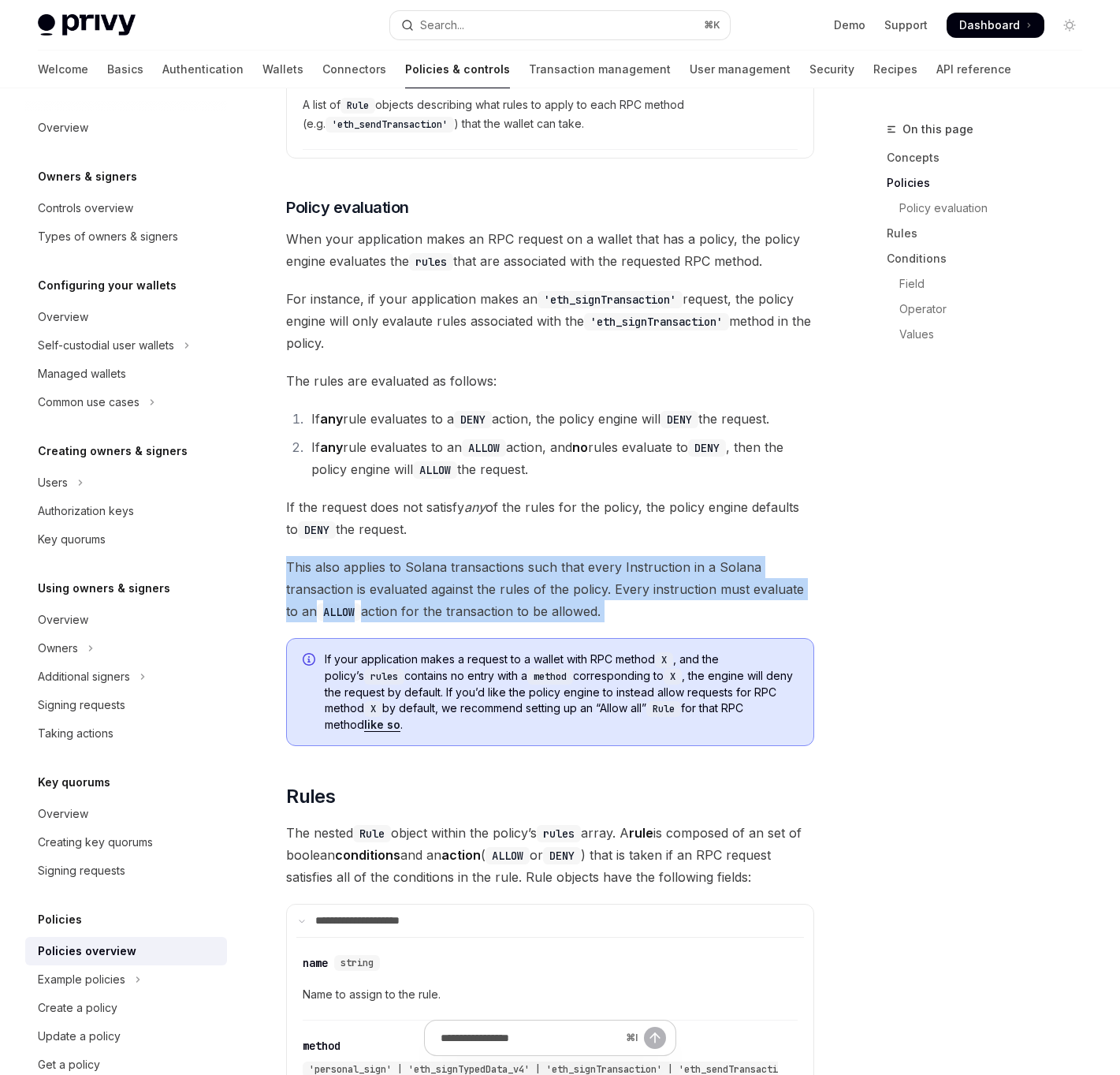
click at [423, 593] on span "This also applies to Solana transactions such that every Instruction in a Solan…" at bounding box center [549, 590] width 528 height 67
click at [409, 605] on span "This also applies to Solana transactions such that every Instruction in a Solan…" at bounding box center [549, 590] width 528 height 67
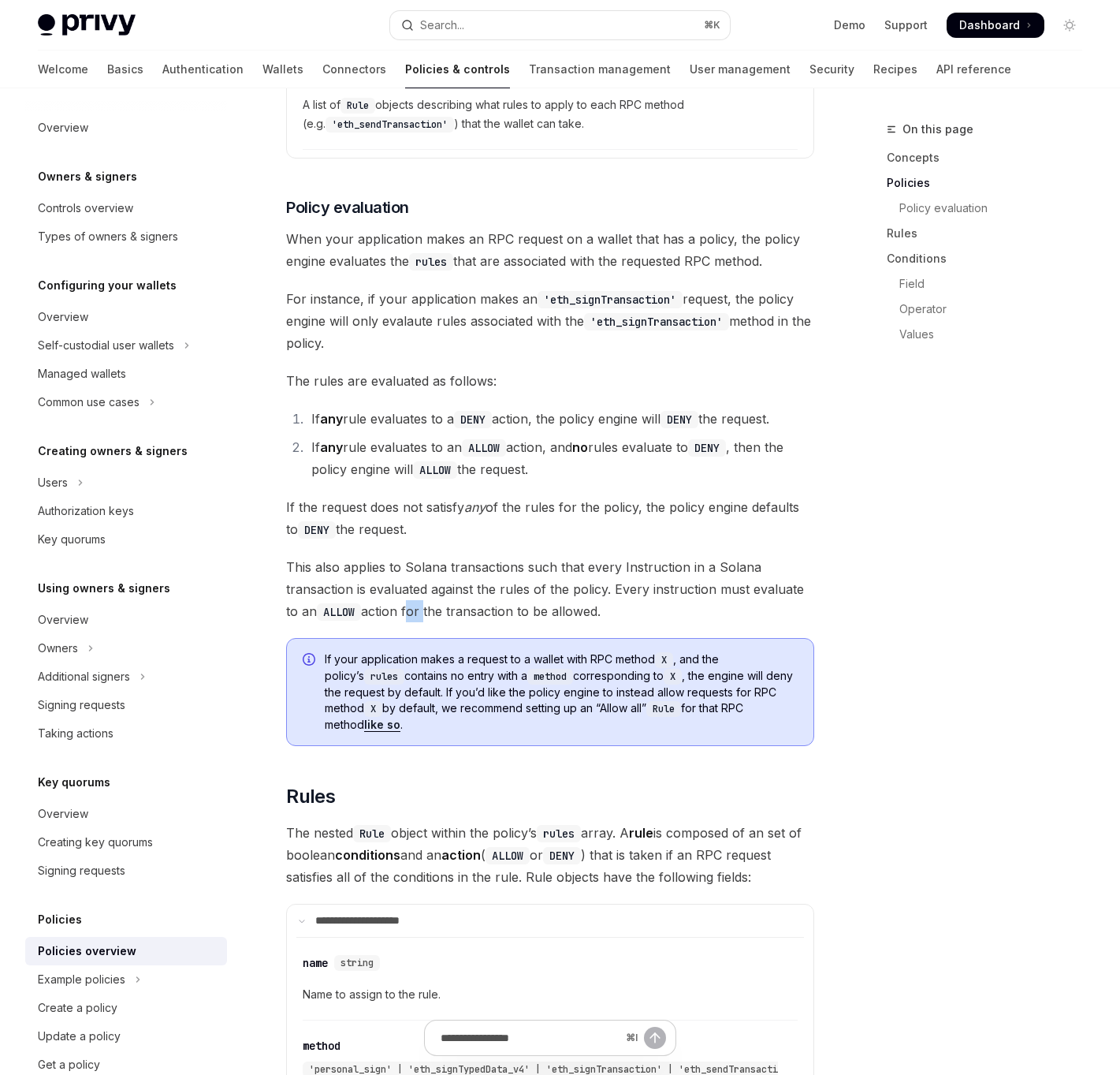
click at [409, 605] on span "This also applies to Solana transactions such that every Instruction in a Solan…" at bounding box center [549, 590] width 528 height 67
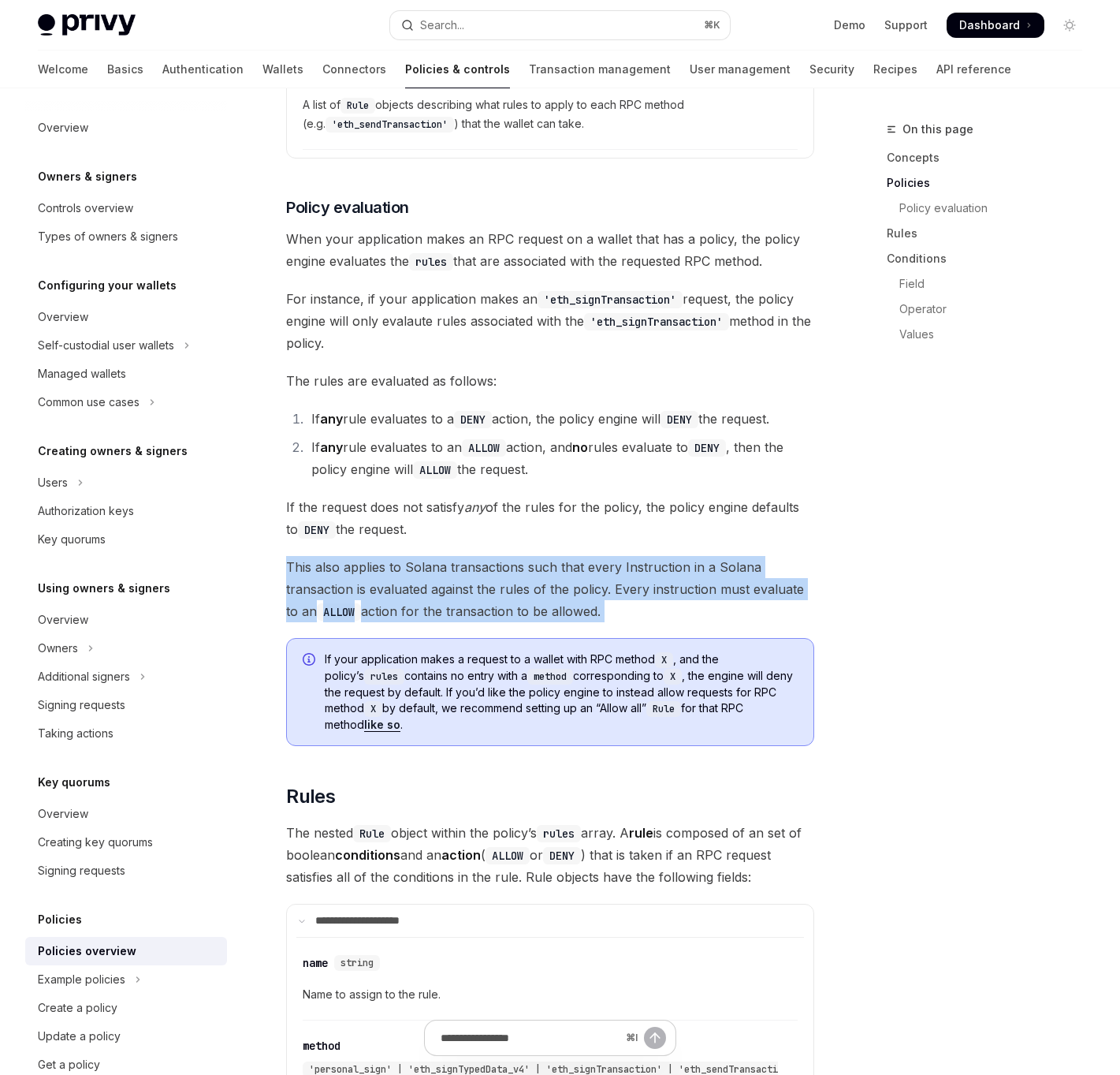
click at [409, 605] on span "This also applies to Solana transactions such that every Instruction in a Solan…" at bounding box center [549, 590] width 528 height 67
click at [386, 598] on span "This also applies to Solana transactions such that every Instruction in a Solan…" at bounding box center [549, 590] width 528 height 67
drag, startPoint x: 676, startPoint y: 619, endPoint x: 616, endPoint y: 590, distance: 66.6
click at [616, 590] on span "This also applies to Solana transactions such that every Instruction in a Solan…" at bounding box center [549, 590] width 528 height 67
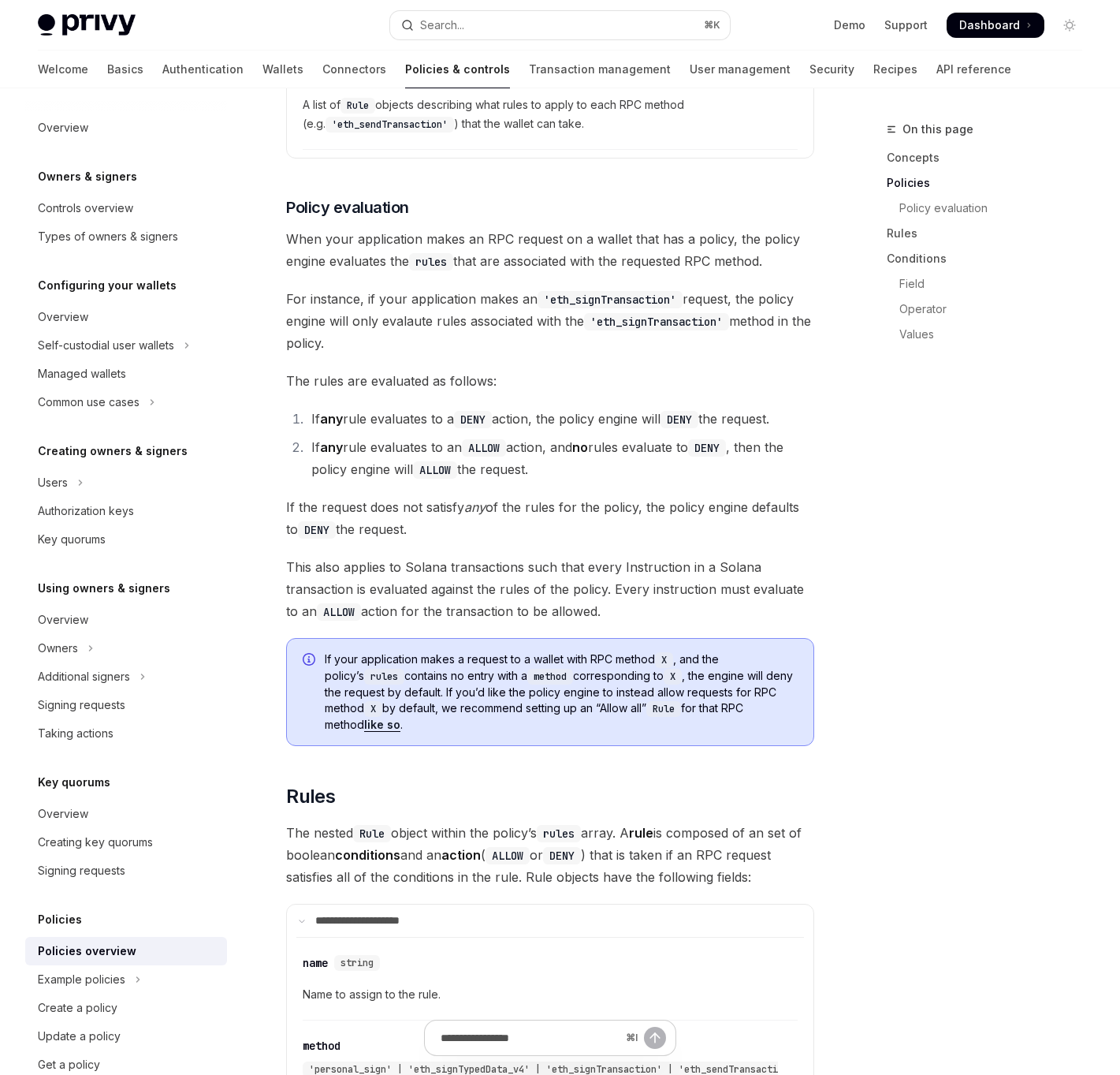
click at [578, 516] on span "If the request does not satisfy any of the rules for the policy, the policy eng…" at bounding box center [549, 518] width 528 height 44
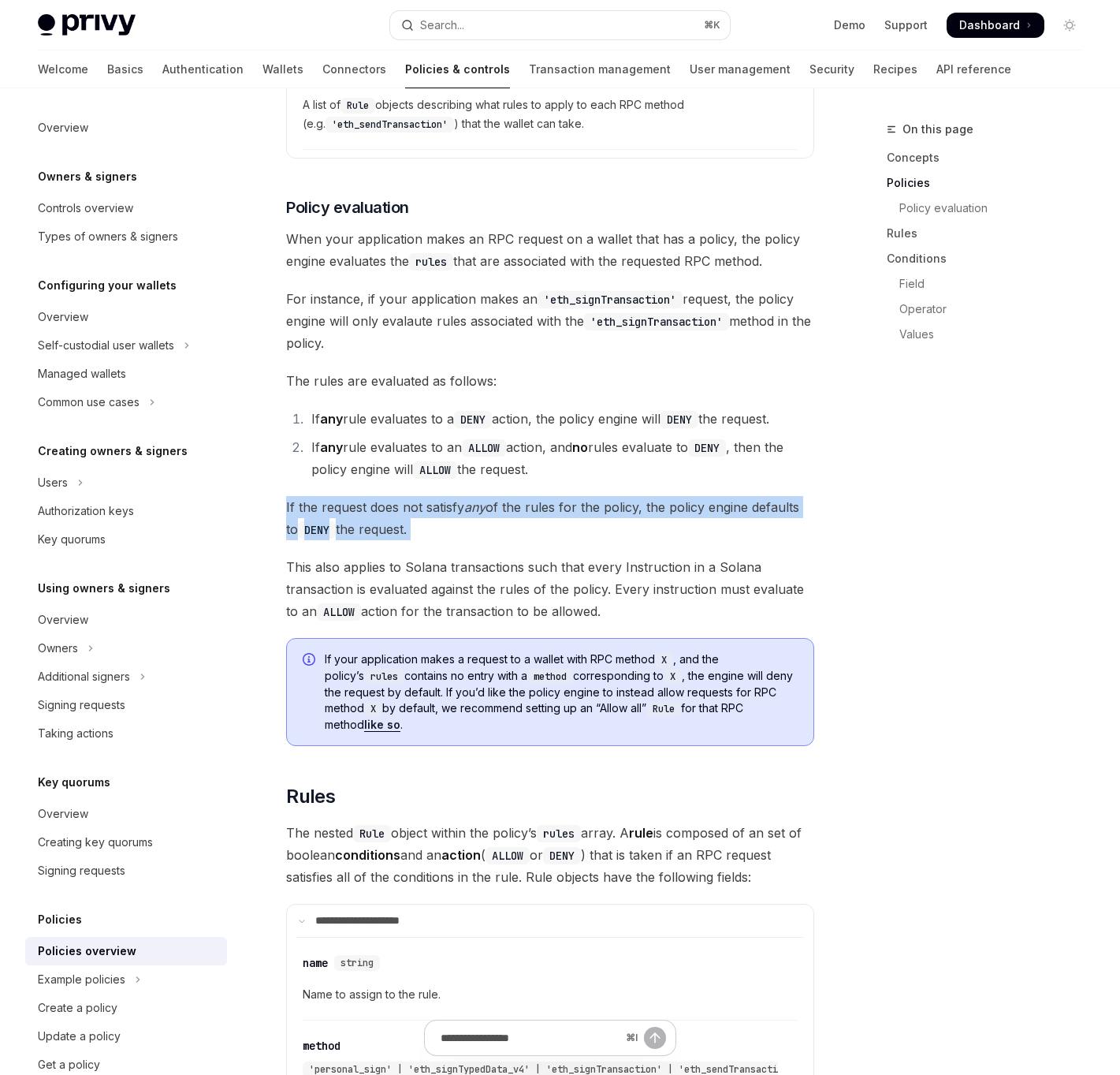
click at [578, 516] on span "If the request does not satisfy any of the rules for the policy, the policy eng…" at bounding box center [549, 518] width 528 height 44
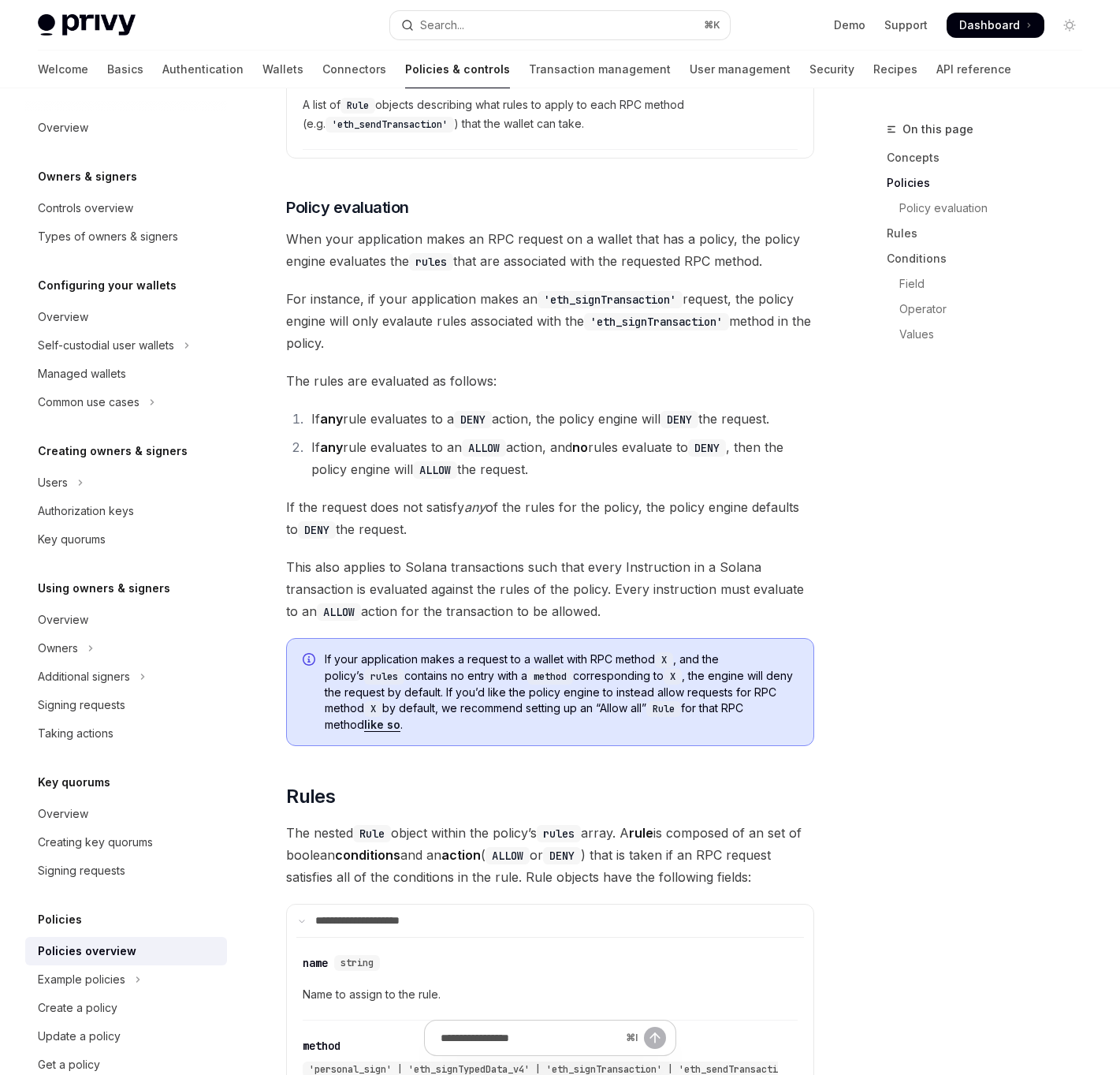
click at [536, 519] on span "If the request does not satisfy any of the rules for the policy, the policy eng…" at bounding box center [549, 518] width 528 height 44
click at [310, 514] on span "If the request does not satisfy any of the rules for the policy, the policy eng…" at bounding box center [549, 518] width 528 height 44
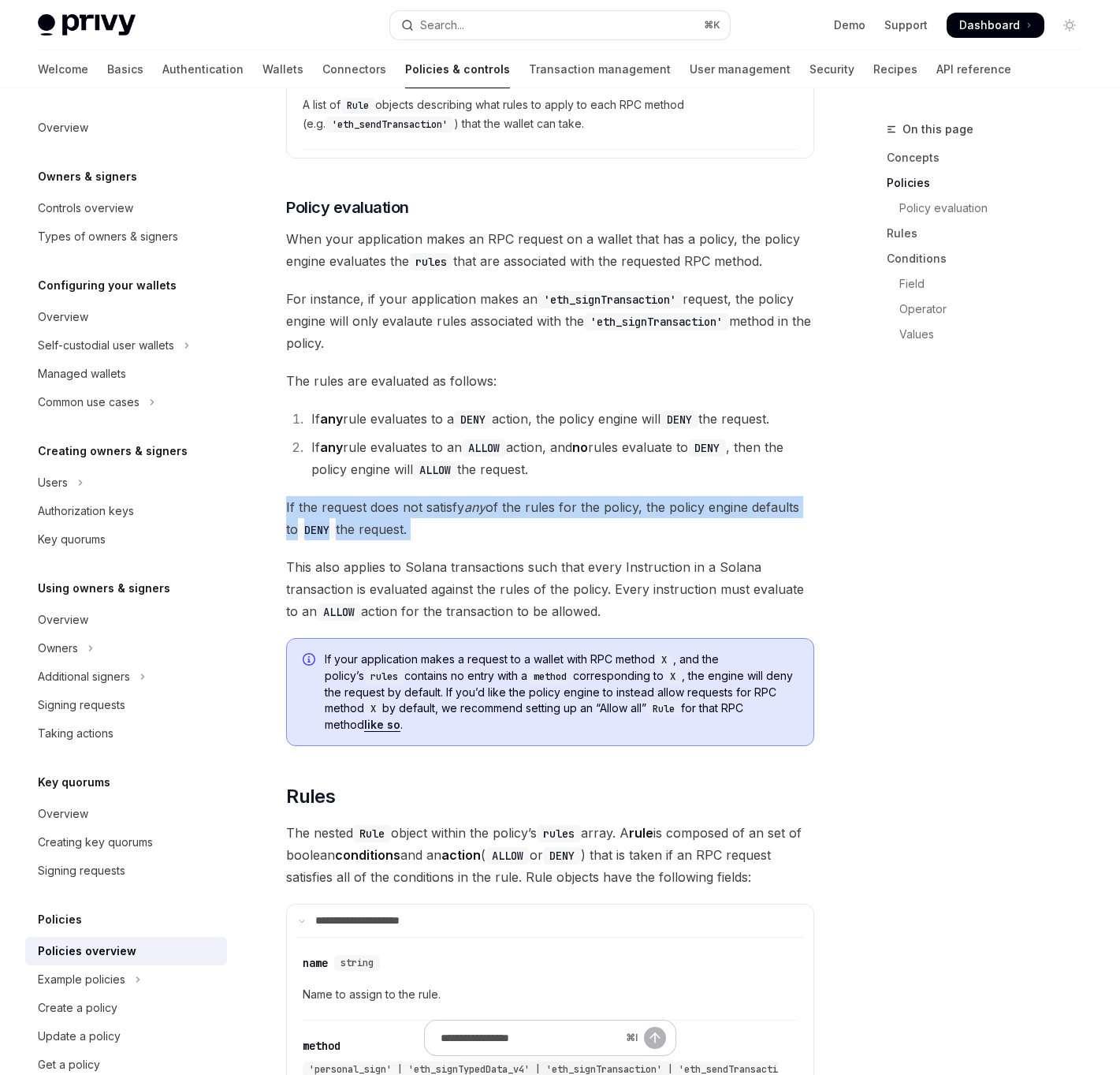
click at [310, 514] on span "If the request does not satisfy any of the rules for the policy, the policy eng…" at bounding box center [549, 518] width 528 height 44
click at [401, 521] on span "If the request does not satisfy any of the rules for the policy, the policy eng…" at bounding box center [549, 518] width 528 height 44
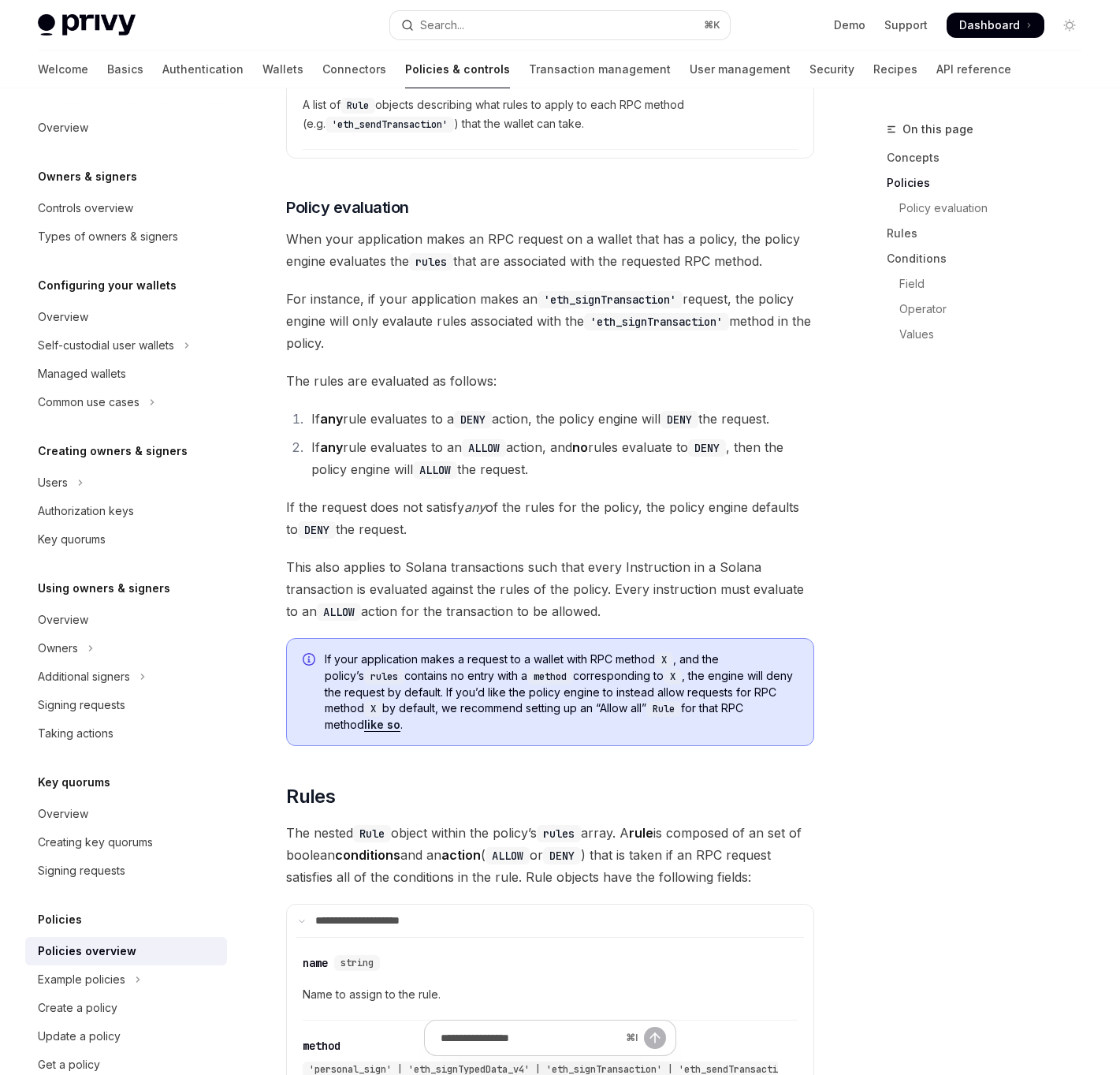
click at [438, 396] on div "Privy’s policy engine allows your application to restrict the actions that can …" at bounding box center [549, 898] width 528 height 5030
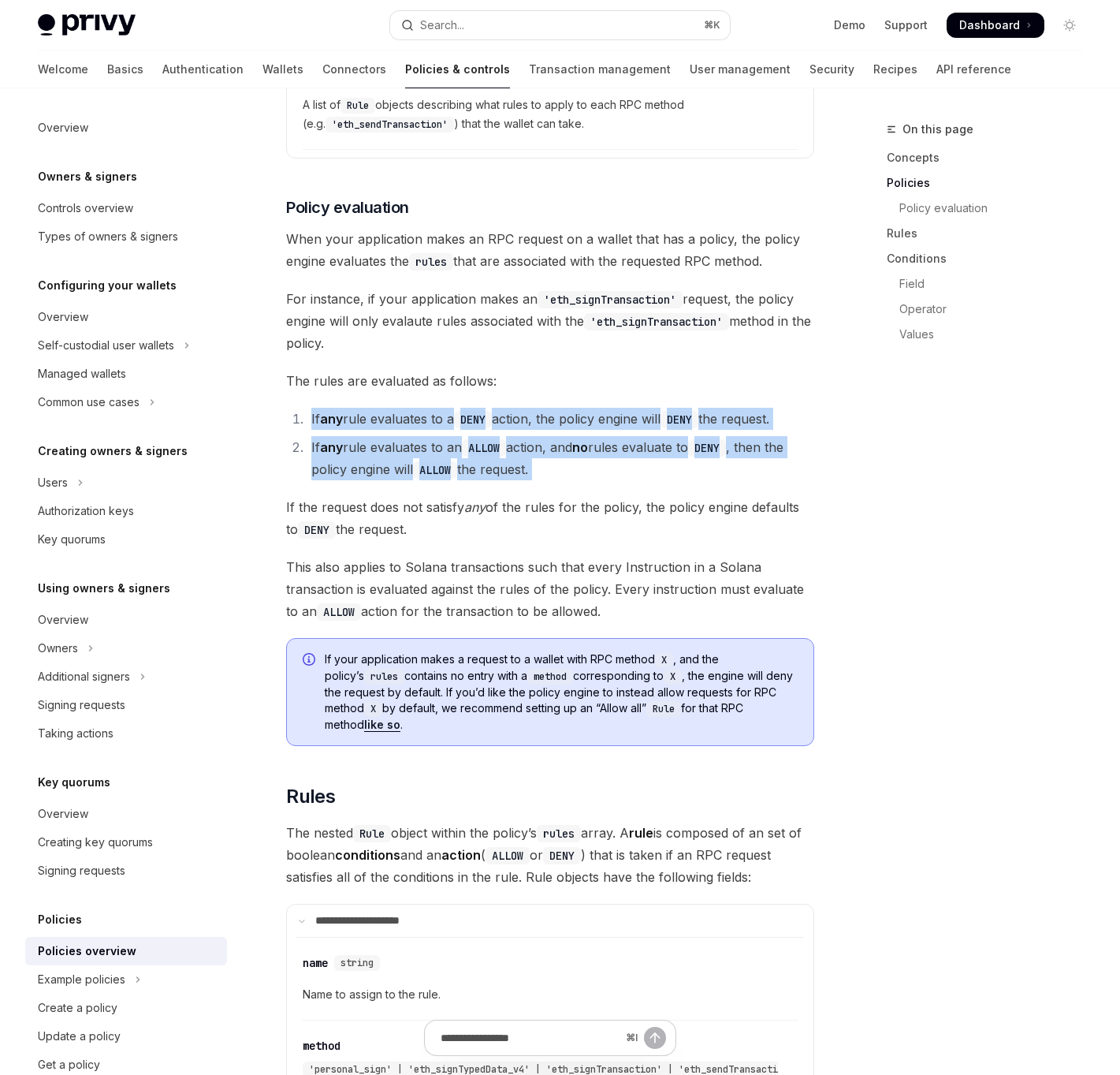
drag, startPoint x: 496, startPoint y: 375, endPoint x: 569, endPoint y: 484, distance: 131.2
click at [569, 488] on div "Privy’s policy engine allows your application to restrict the actions that can …" at bounding box center [549, 898] width 528 height 5030
click at [569, 484] on div "Privy’s policy engine allows your application to restrict the actions that can …" at bounding box center [549, 898] width 528 height 5030
drag, startPoint x: 569, startPoint y: 484, endPoint x: 371, endPoint y: 369, distance: 229.0
click at [371, 369] on div "Privy’s policy engine allows your application to restrict the actions that can …" at bounding box center [549, 898] width 528 height 5030
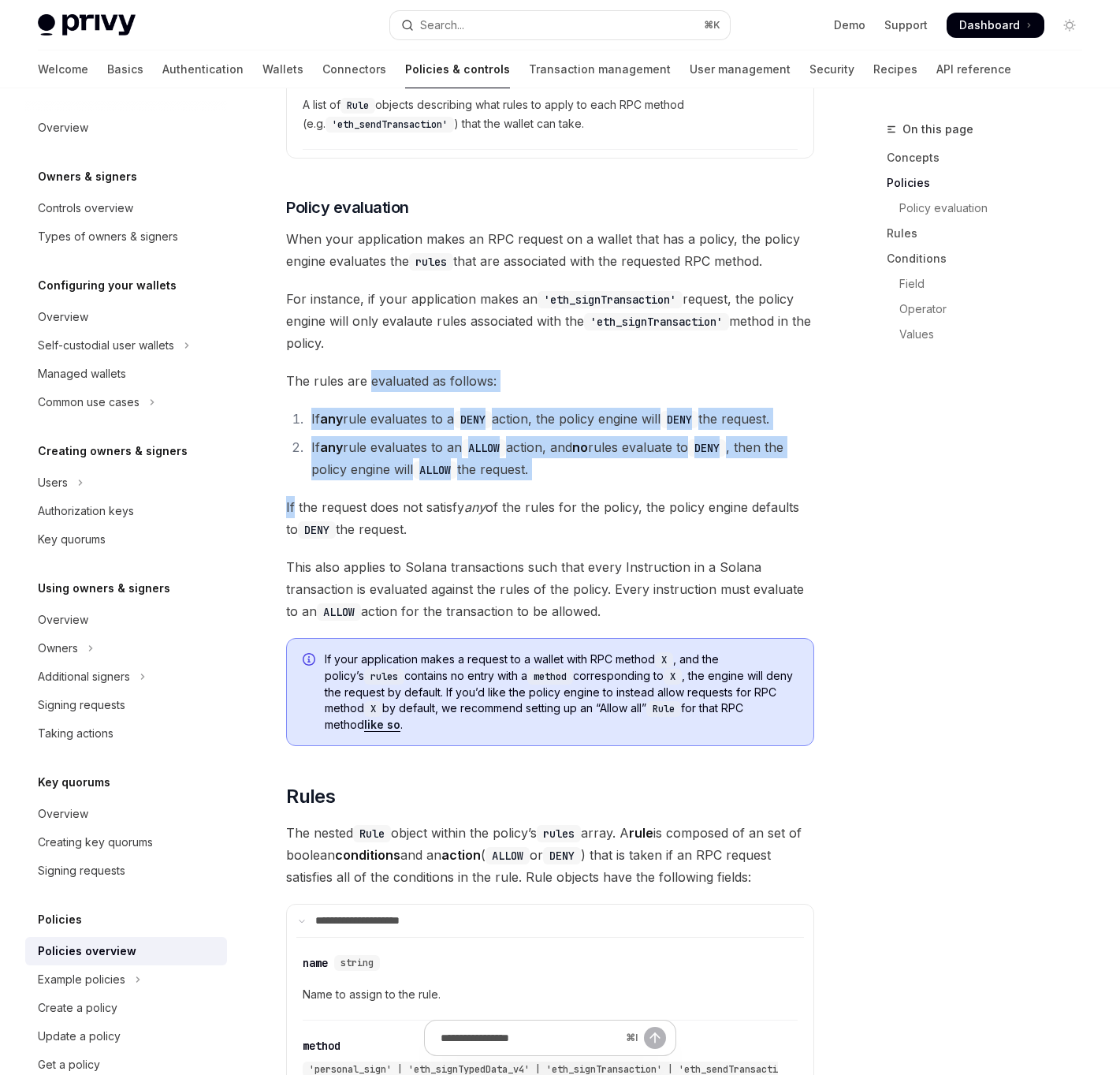
click at [371, 369] on span "The rules are evaluated as follows:" at bounding box center [549, 381] width 528 height 22
drag, startPoint x: 371, startPoint y: 369, endPoint x: 550, endPoint y: 484, distance: 212.8
click at [550, 484] on div "Privy’s policy engine allows your application to restrict the actions that can …" at bounding box center [549, 898] width 528 height 5030
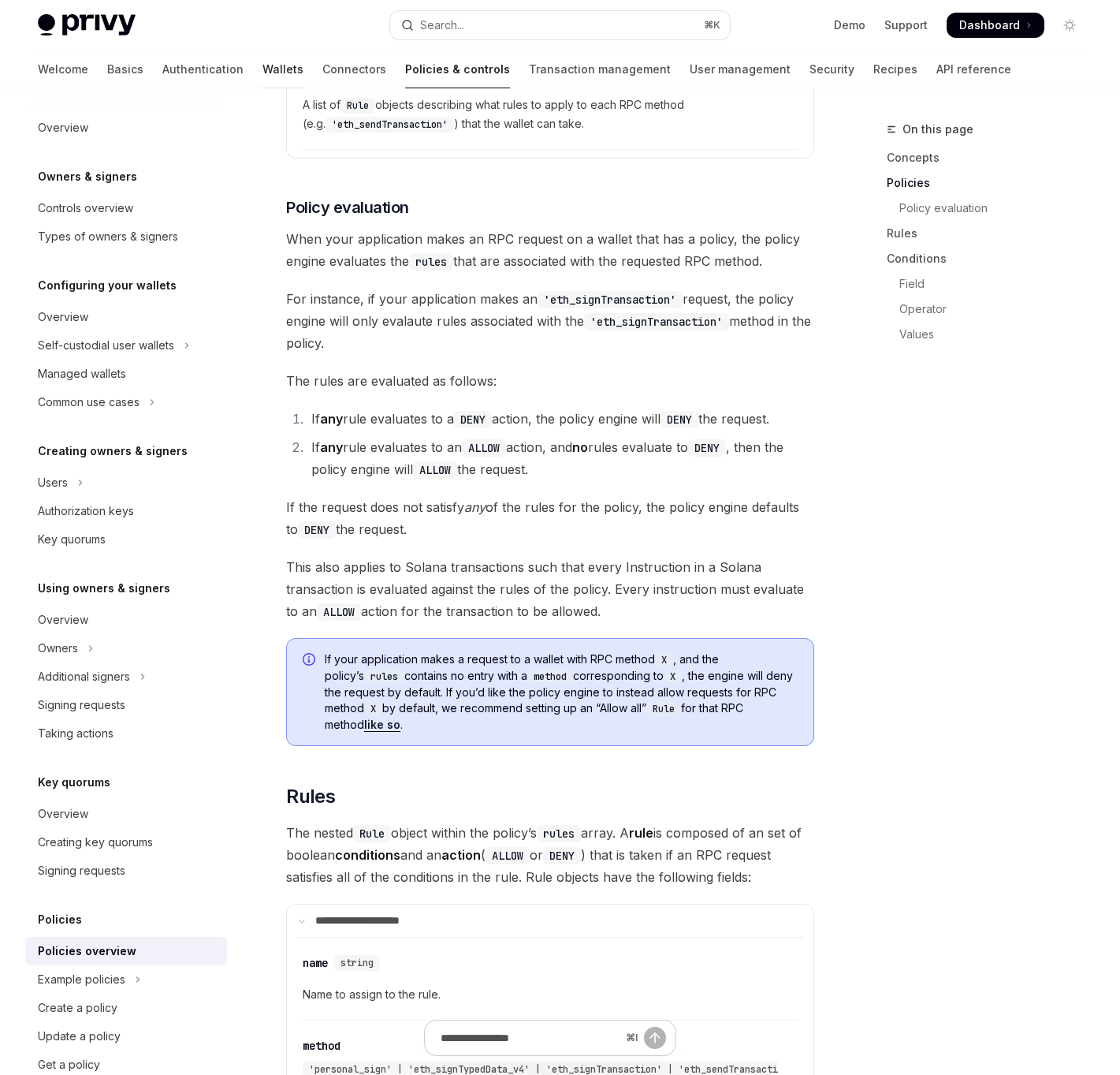
click at [263, 67] on link "Wallets" at bounding box center [283, 69] width 41 height 38
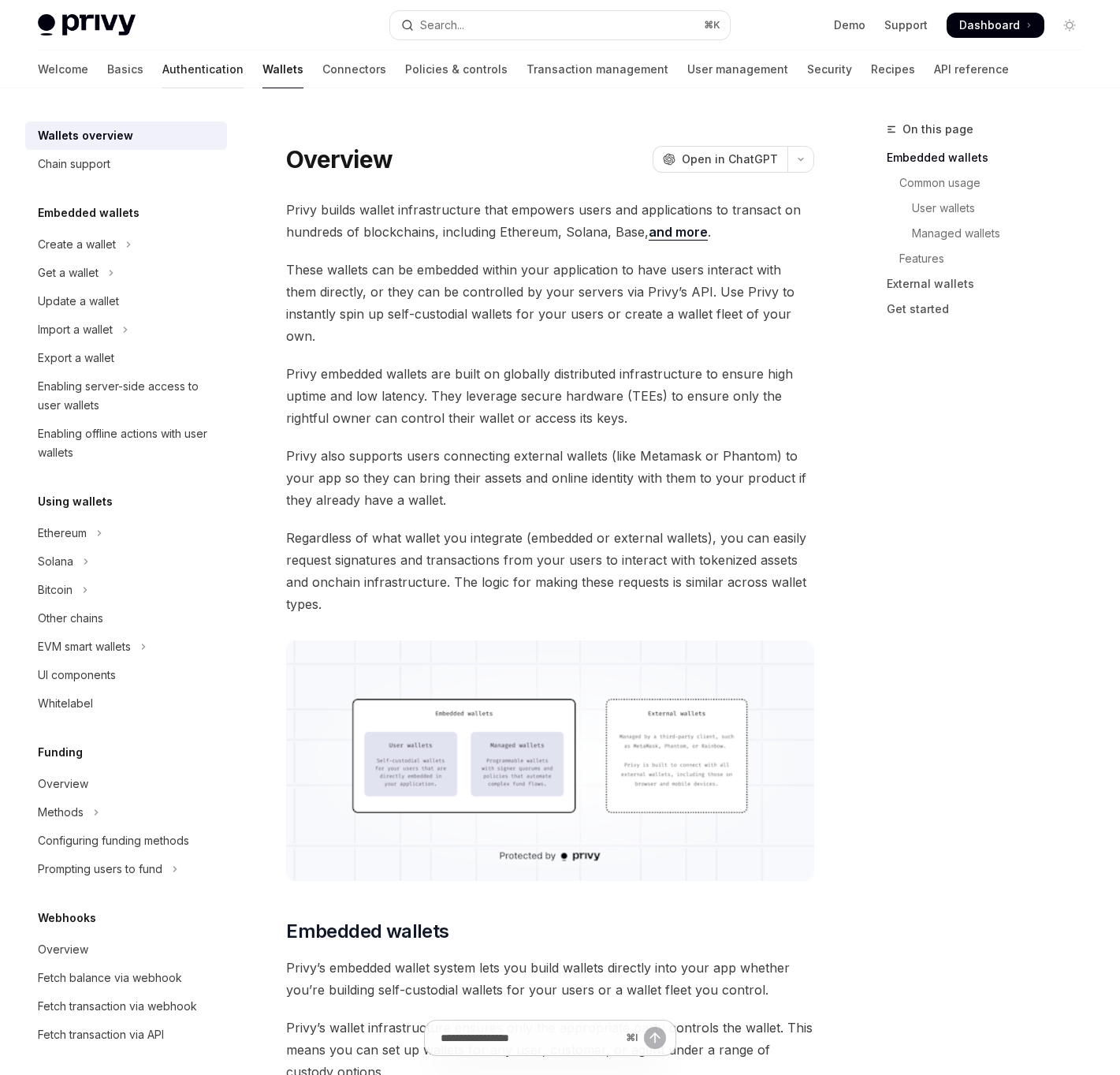
click at [162, 67] on link "Authentication" at bounding box center [202, 69] width 81 height 38
type textarea "*"
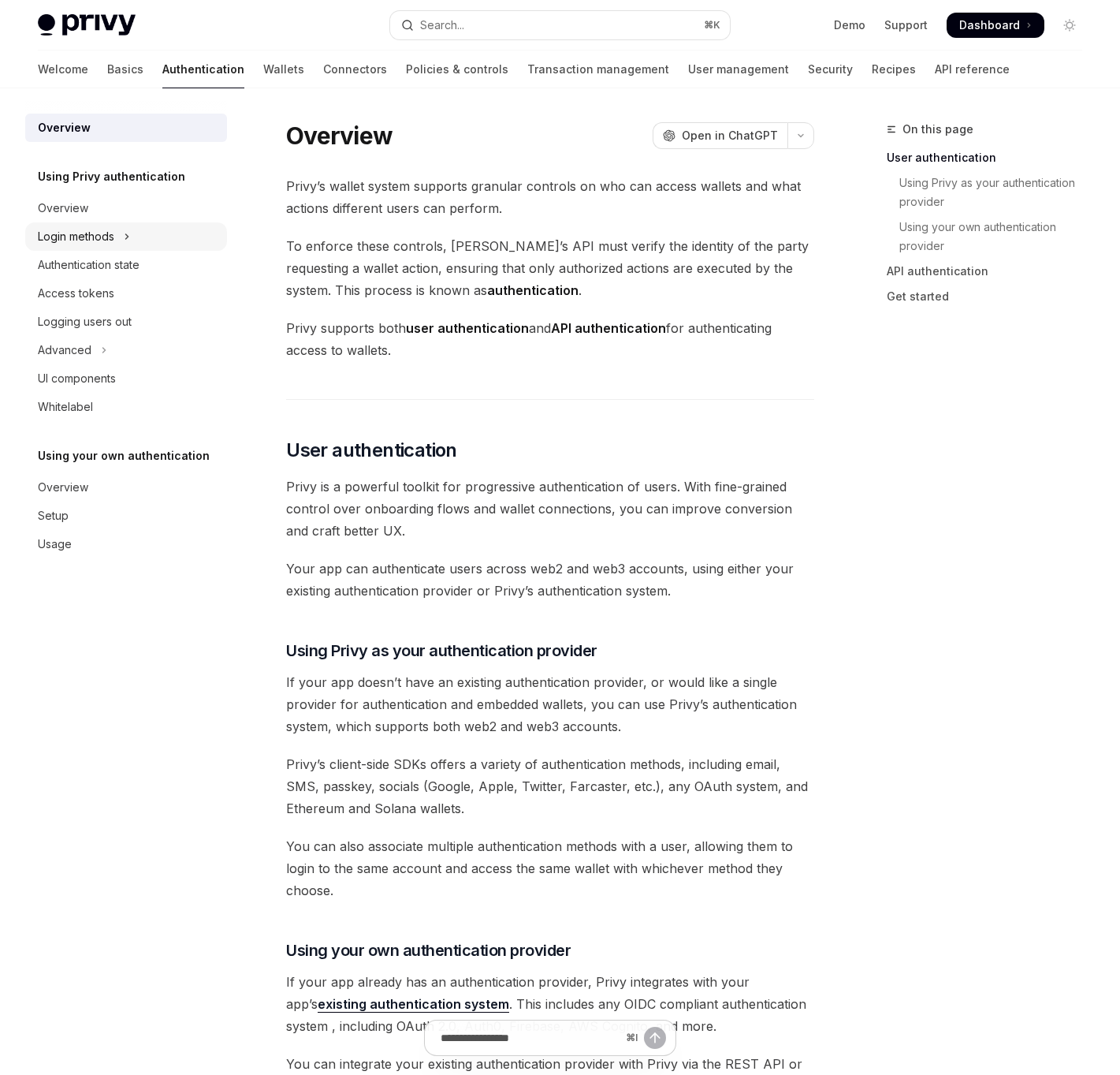
click at [77, 240] on div "Login methods" at bounding box center [76, 236] width 77 height 19
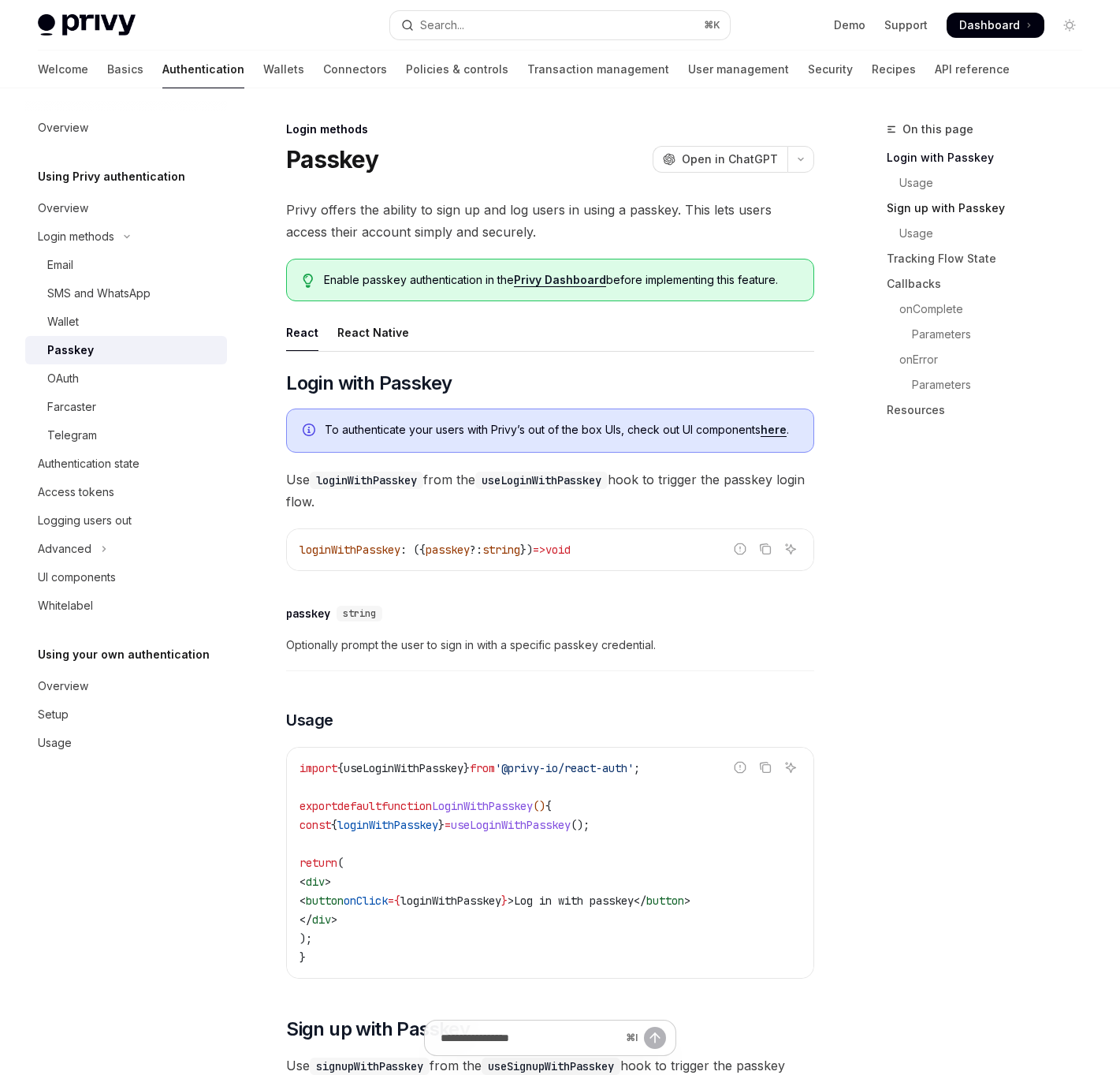
click at [937, 212] on link "Sign up with Passkey" at bounding box center [991, 208] width 208 height 26
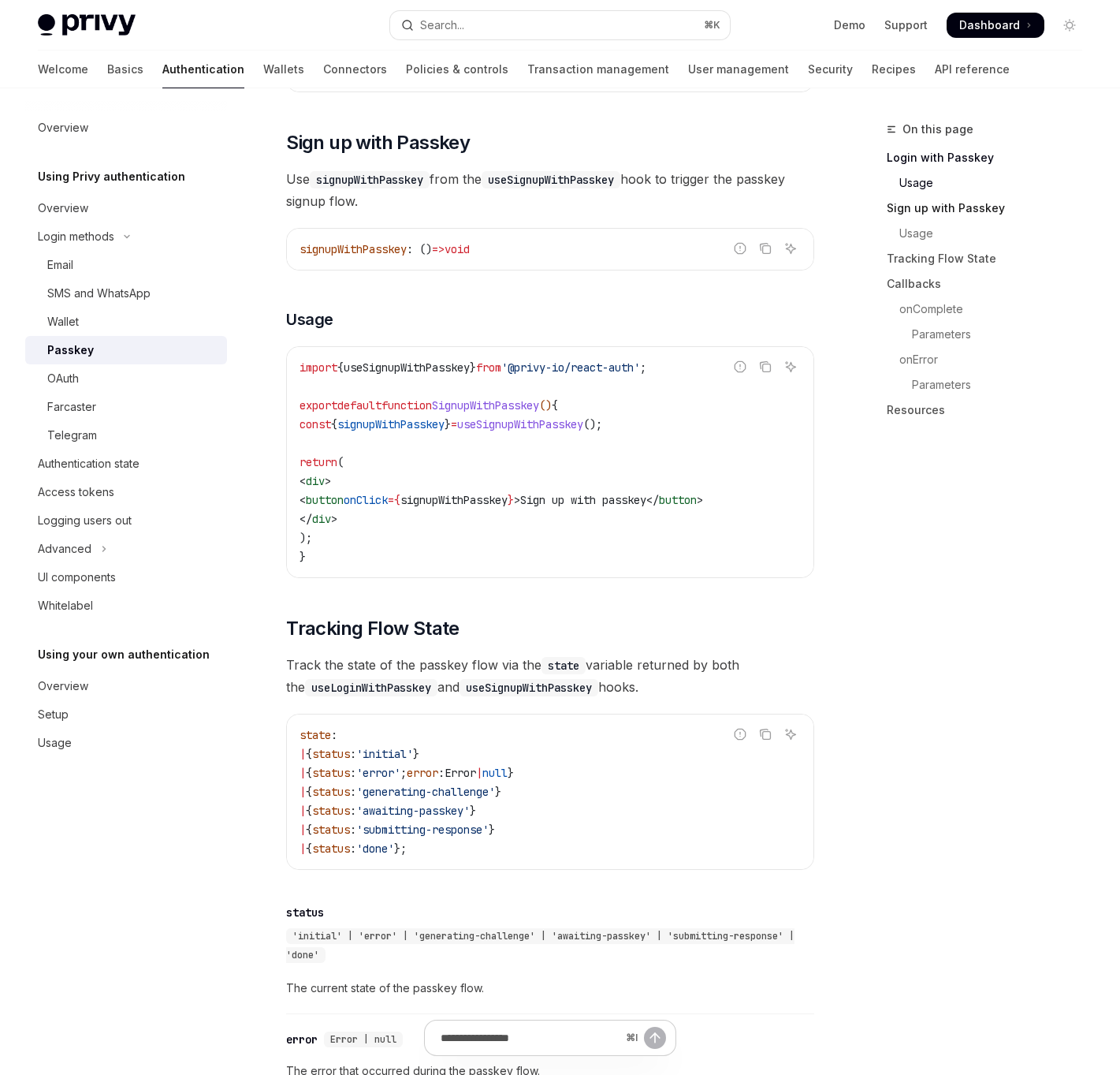
scroll to position [897, 0]
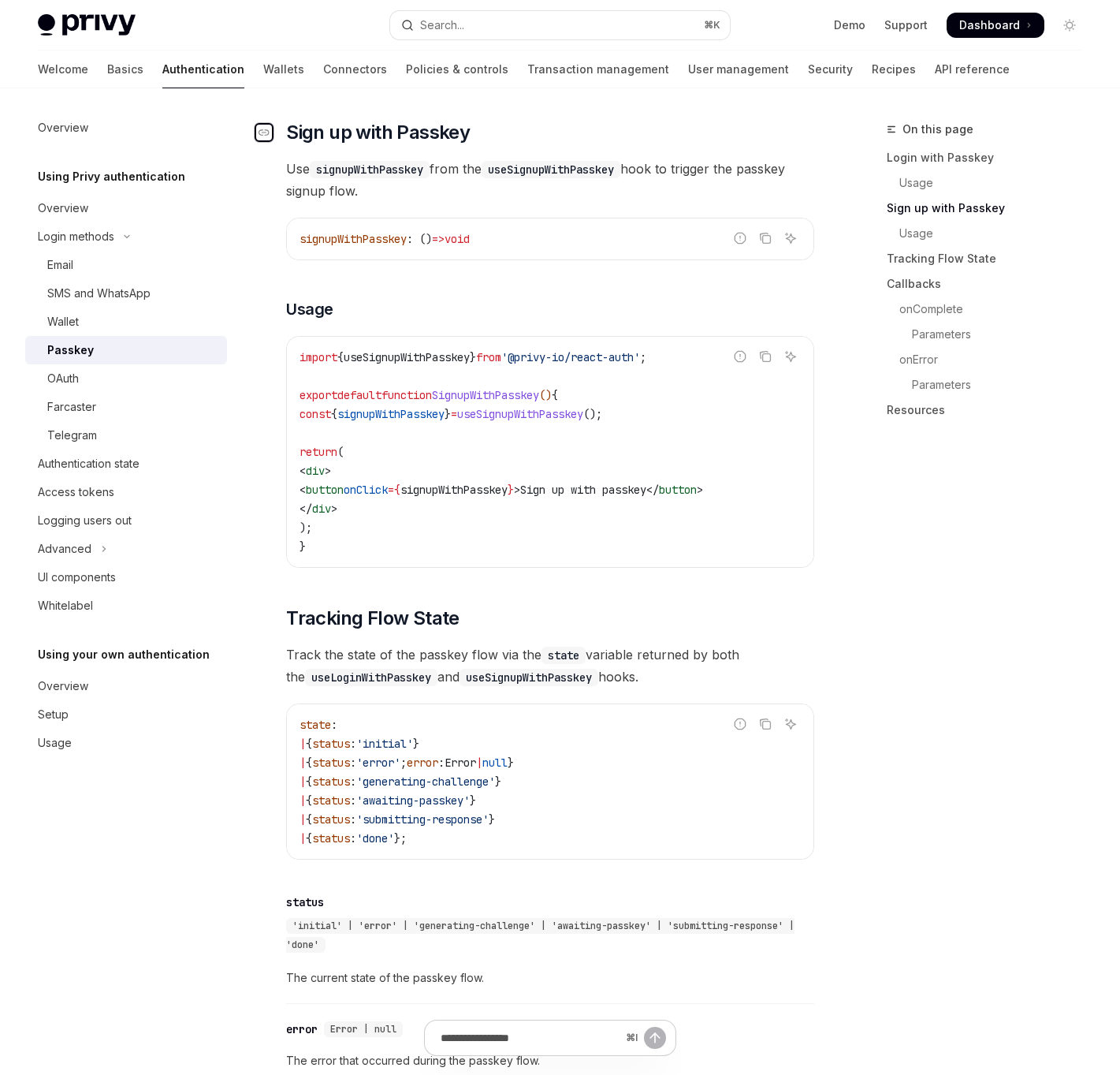
click at [265, 133] on icon "Navigate to header" at bounding box center [264, 132] width 11 height 9
type textarea "*"
